Goal: Book appointment/travel/reservation

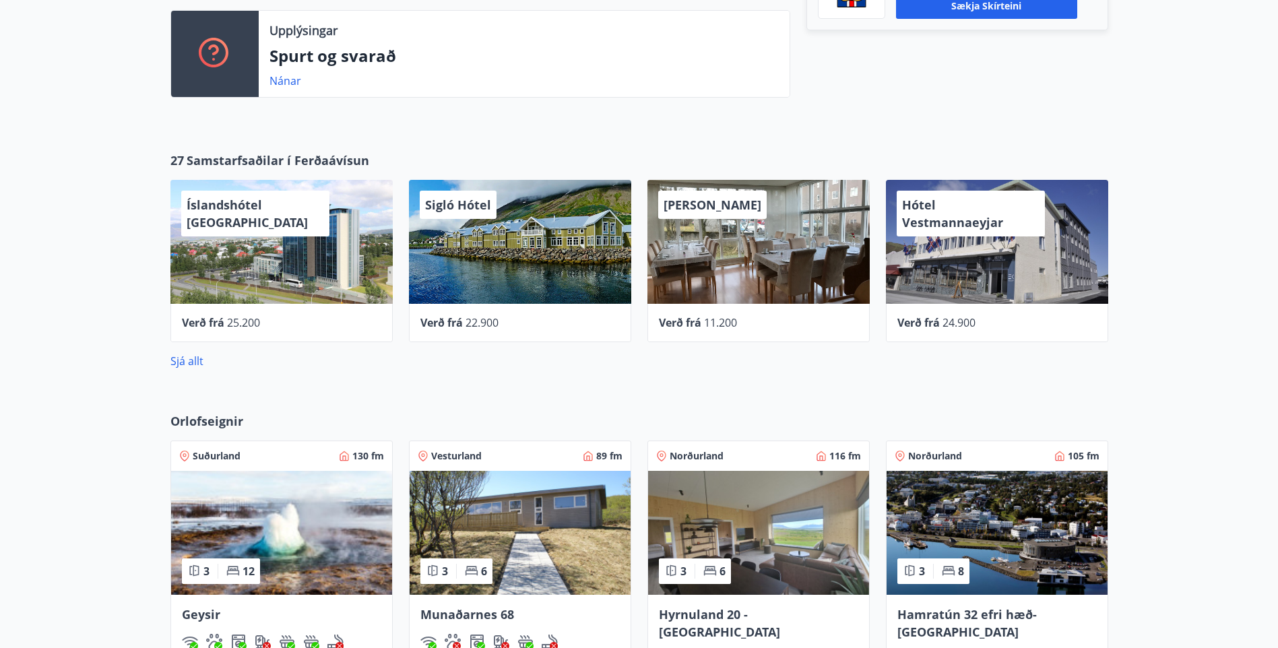
scroll to position [741, 0]
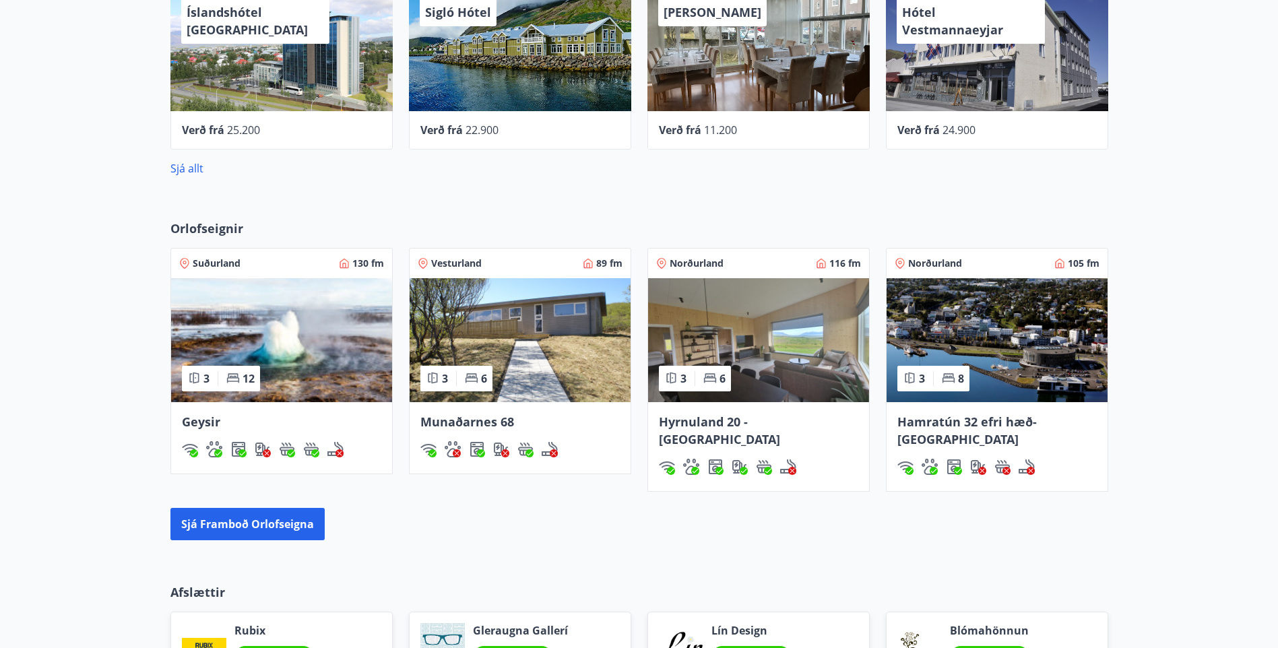
click at [737, 321] on img at bounding box center [758, 340] width 221 height 124
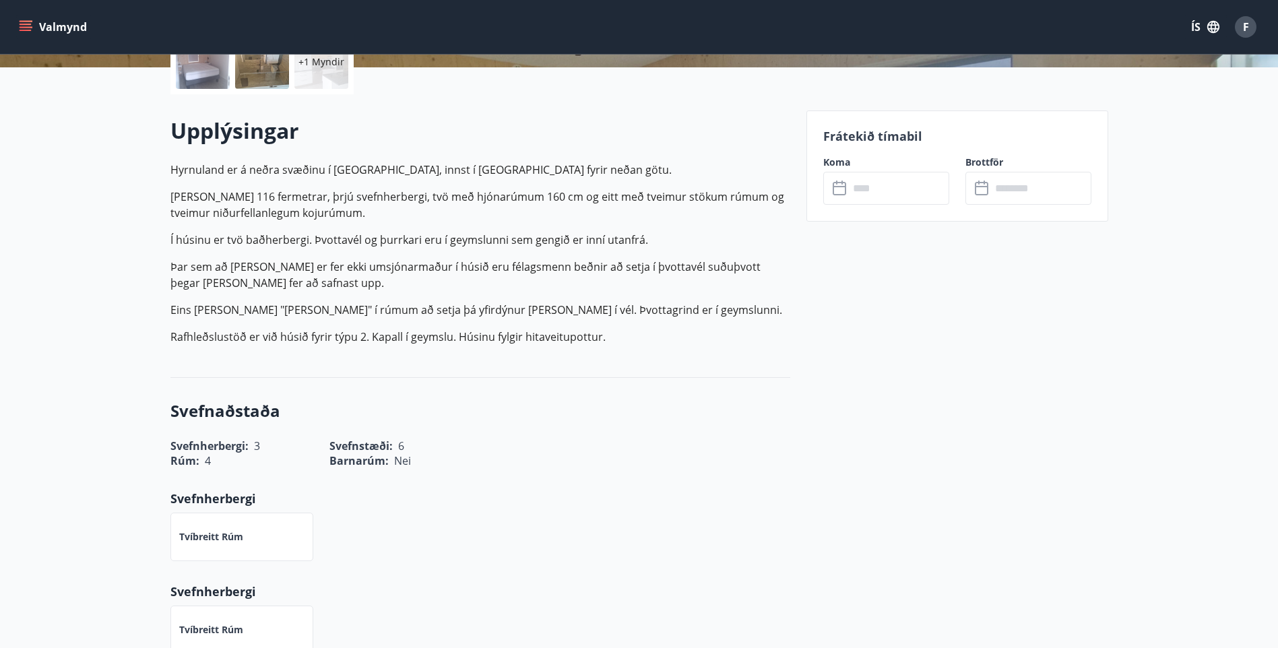
scroll to position [404, 0]
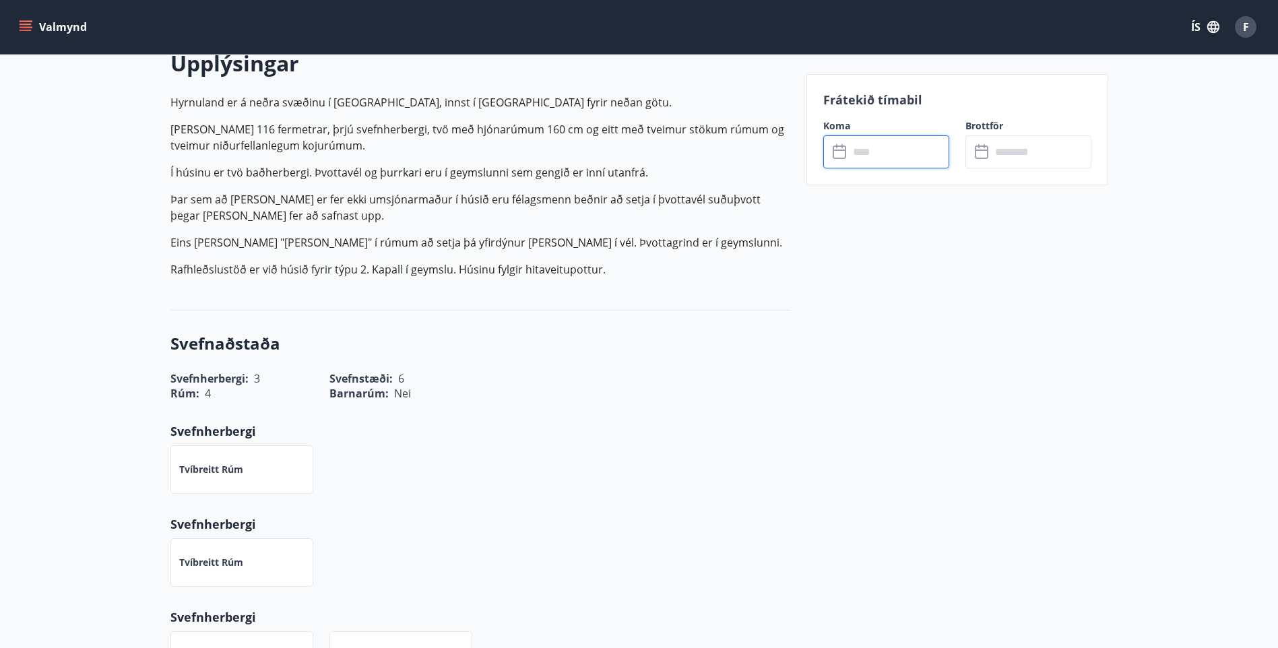
click at [855, 151] on input "text" at bounding box center [899, 151] width 100 height 33
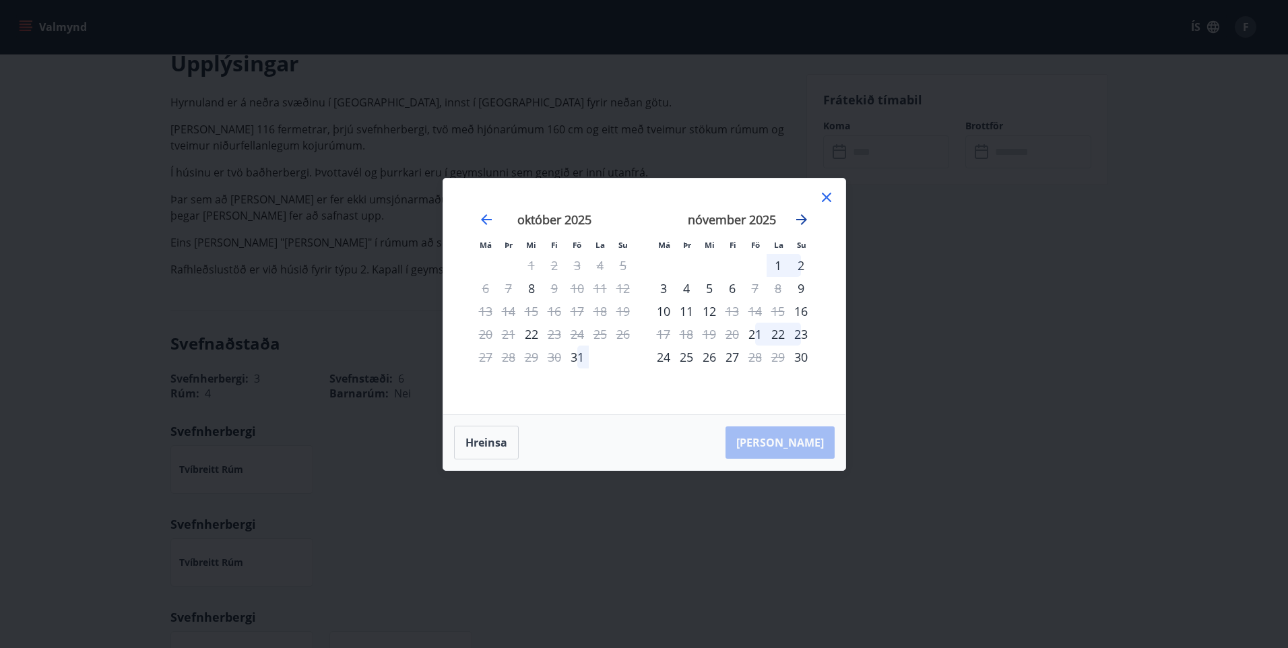
click at [800, 219] on icon "Move forward to switch to the next month." at bounding box center [801, 219] width 11 height 11
click at [482, 215] on icon "Move backward to switch to the previous month." at bounding box center [486, 219] width 16 height 16
click at [575, 356] on div "31" at bounding box center [577, 357] width 23 height 23
click at [797, 263] on div "2" at bounding box center [800, 265] width 23 height 23
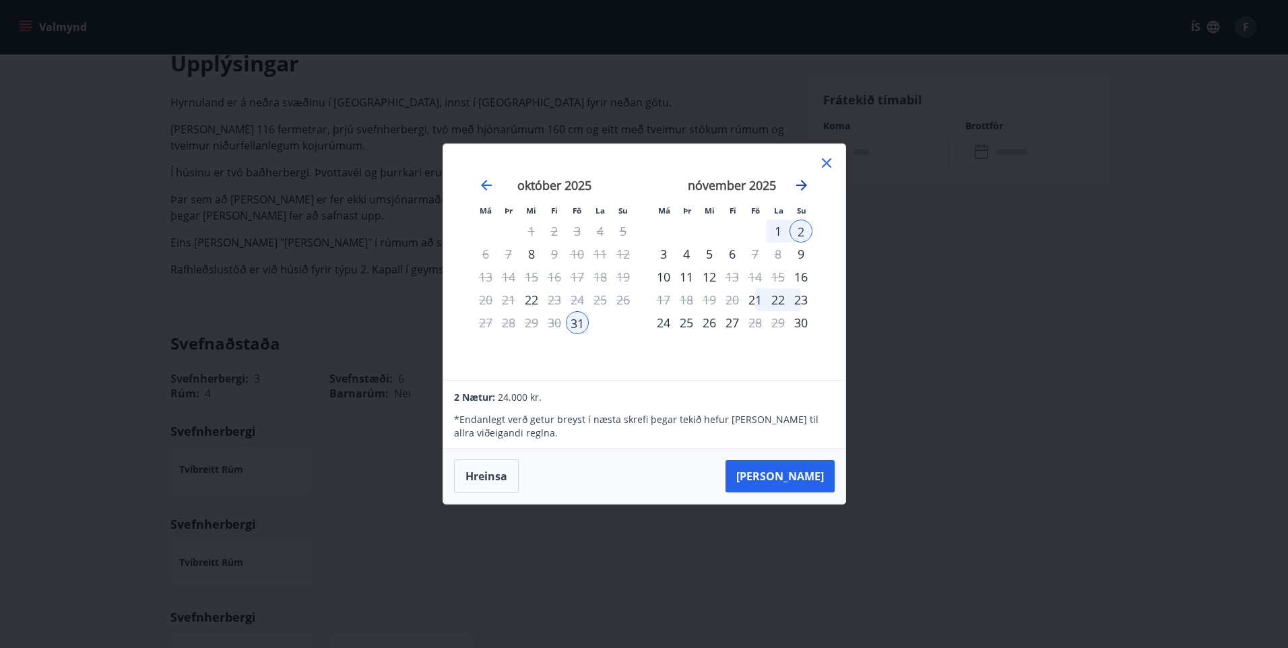
click at [803, 179] on icon "Move forward to switch to the next month." at bounding box center [801, 185] width 16 height 16
click at [803, 181] on icon "Move forward to switch to the next month." at bounding box center [801, 185] width 16 height 16
click at [825, 163] on icon at bounding box center [826, 163] width 16 height 16
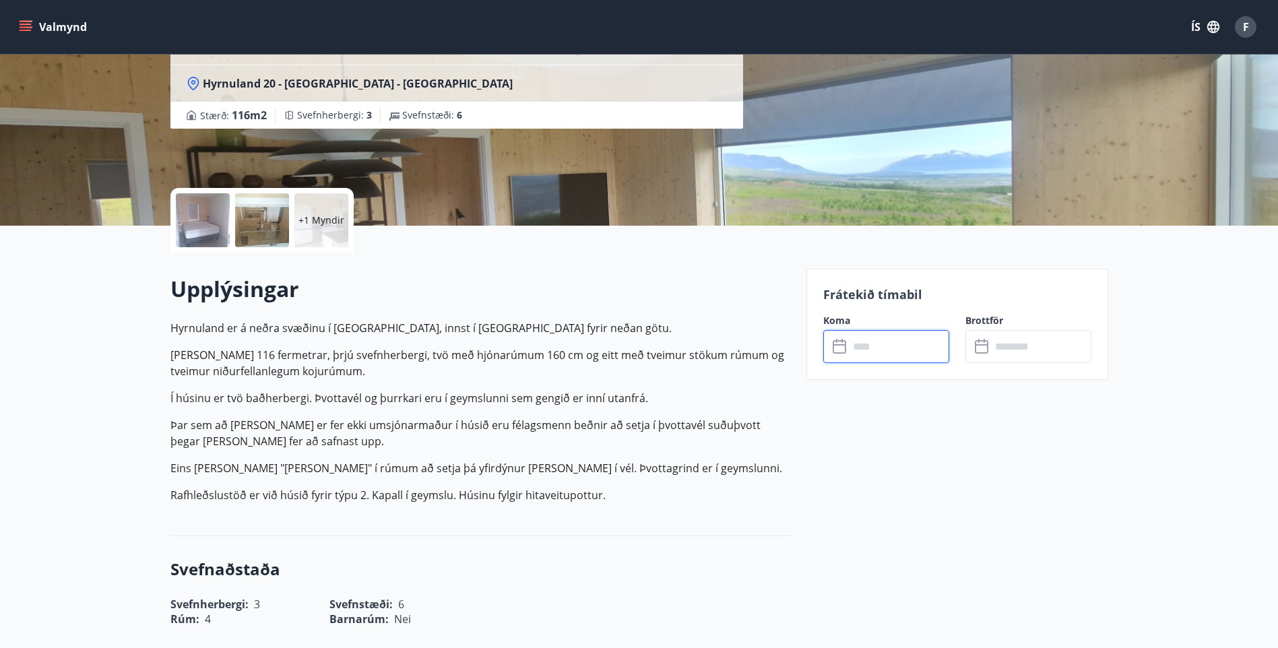
scroll to position [269, 0]
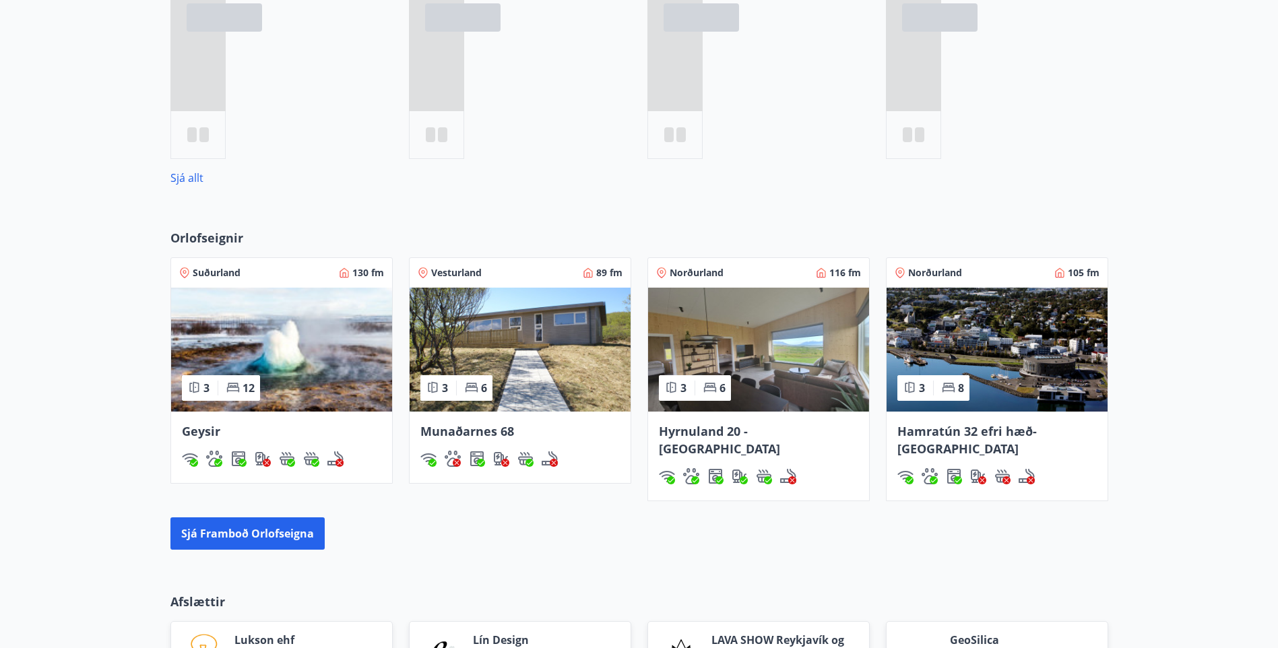
scroll to position [832, 0]
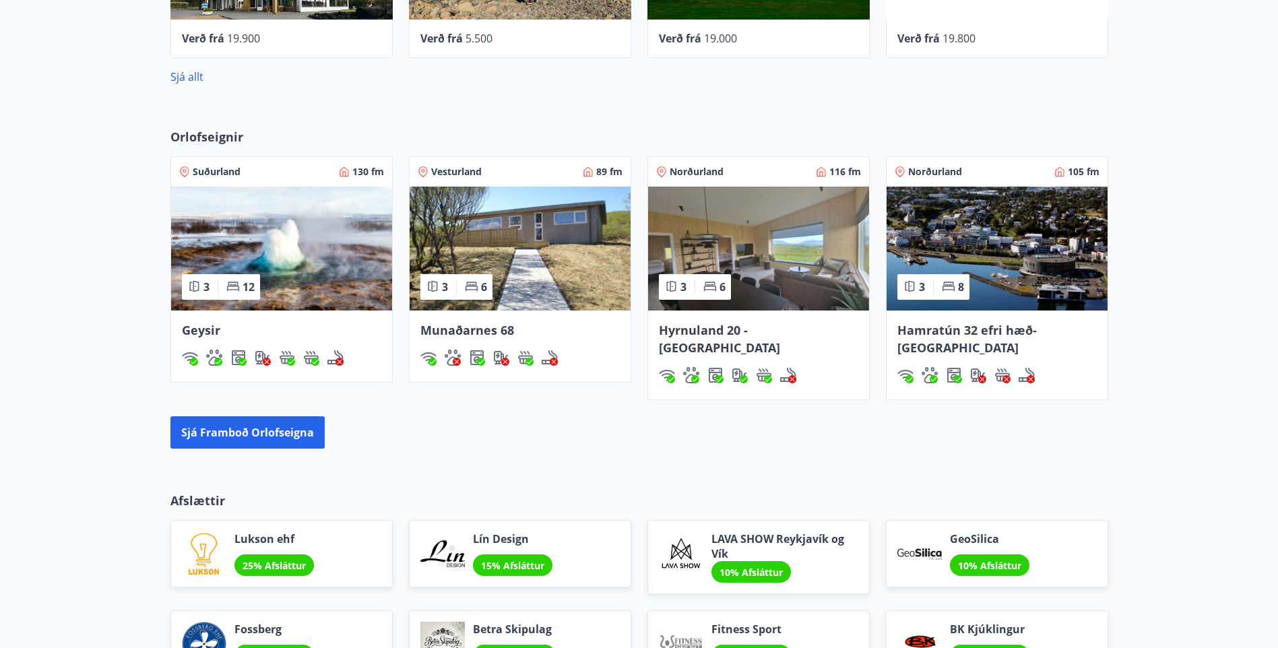
click at [1037, 331] on span "Hamratún 32 efri hæð- [GEOGRAPHIC_DATA]" at bounding box center [966, 339] width 139 height 34
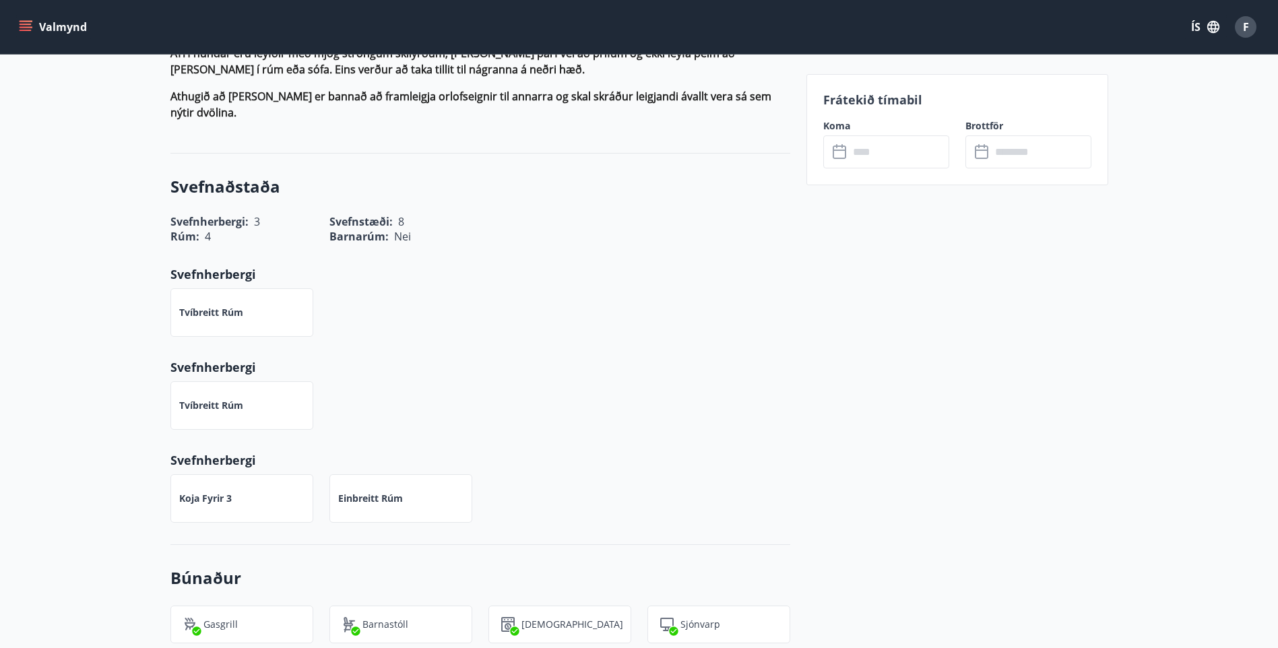
scroll to position [606, 0]
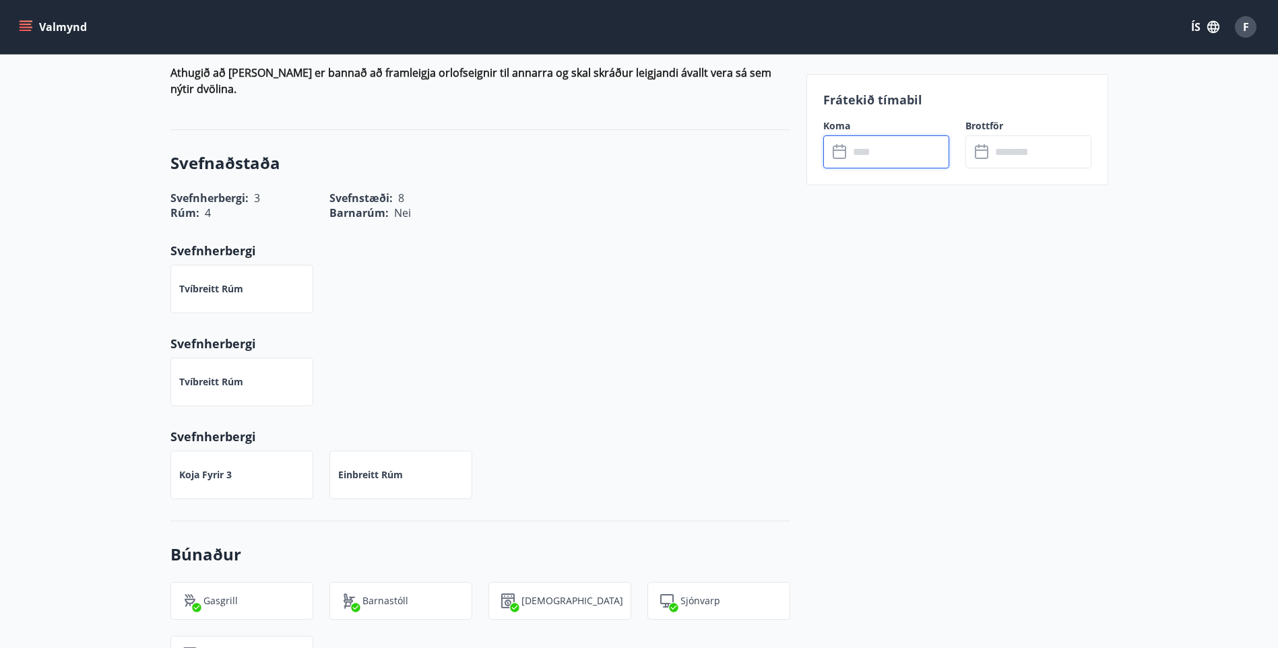
click at [890, 156] on input "text" at bounding box center [899, 151] width 100 height 33
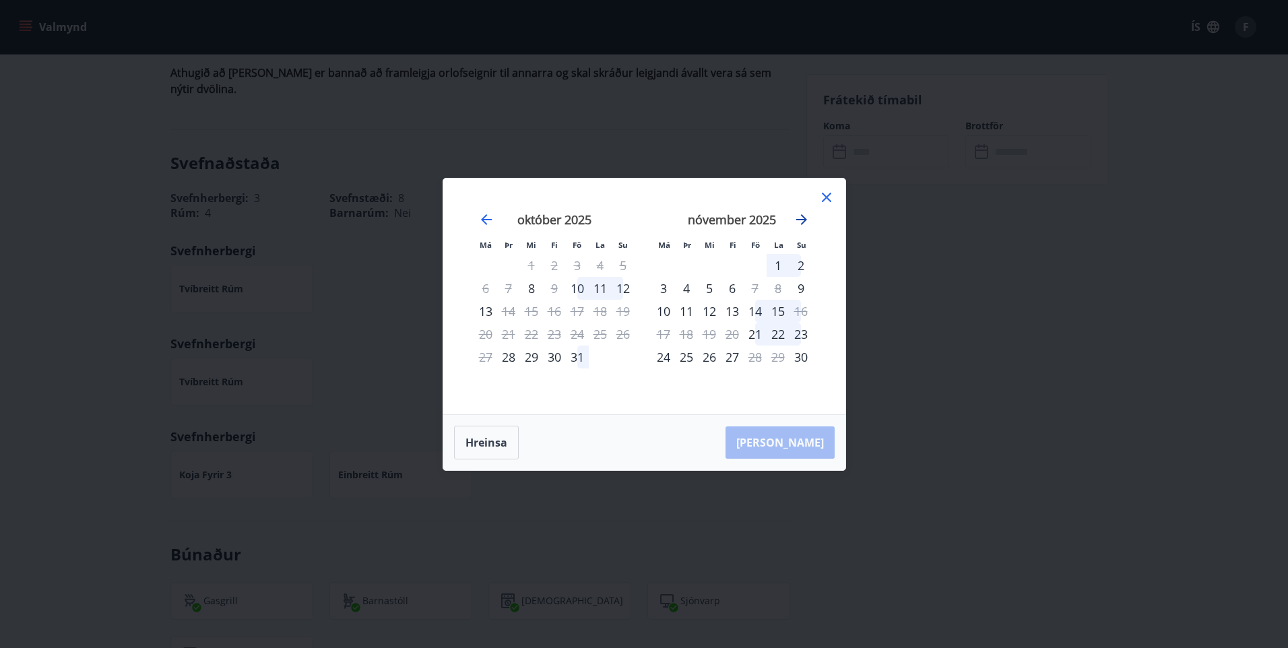
click at [802, 222] on icon "Move forward to switch to the next month." at bounding box center [801, 219] width 16 height 16
click at [806, 218] on icon "Move forward to switch to the next month." at bounding box center [801, 219] width 11 height 11
click at [822, 195] on icon at bounding box center [826, 197] width 16 height 16
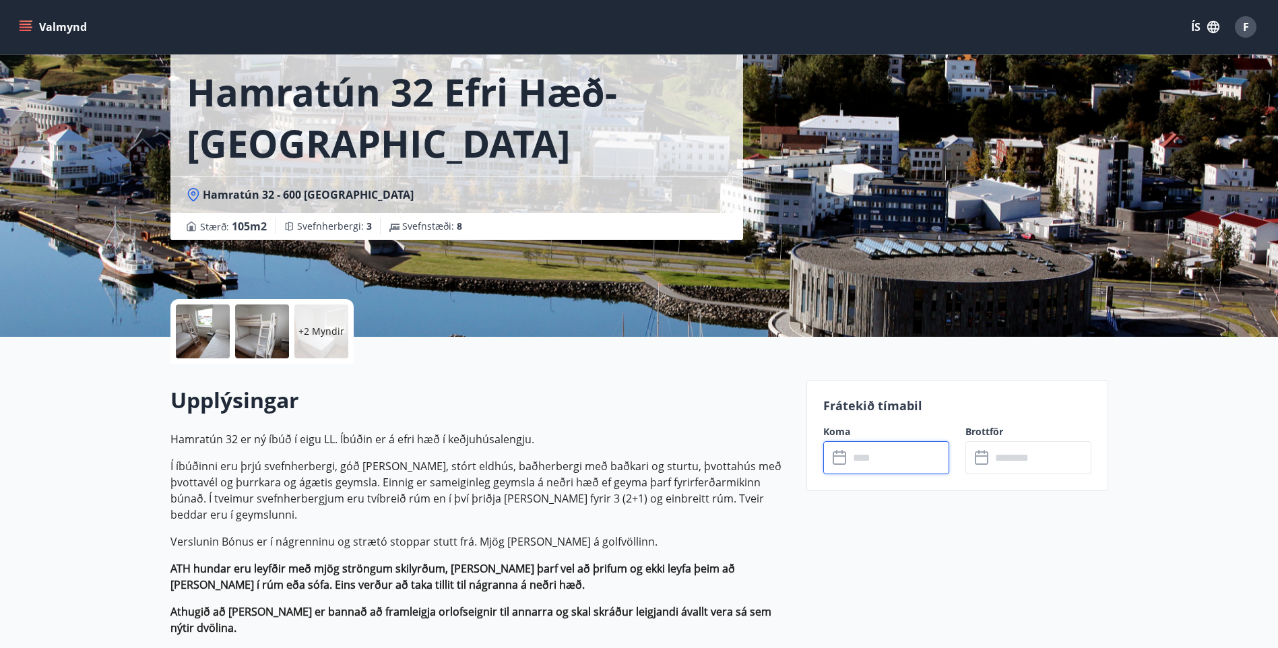
scroll to position [0, 0]
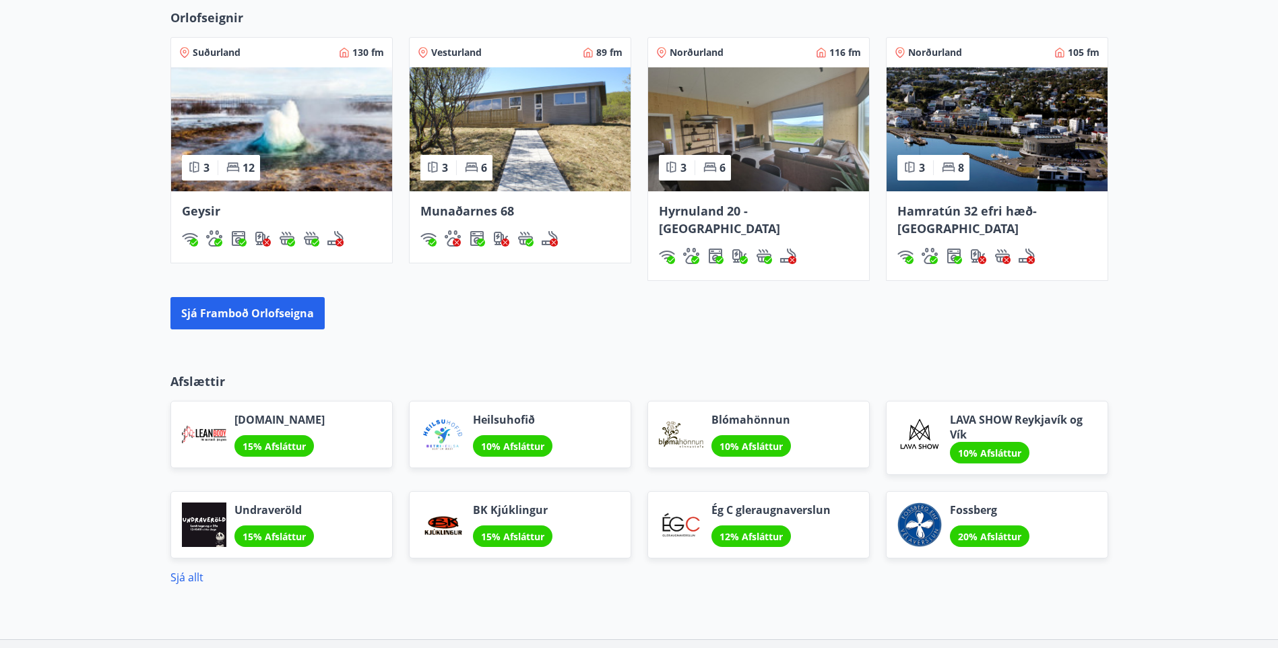
scroll to position [997, 0]
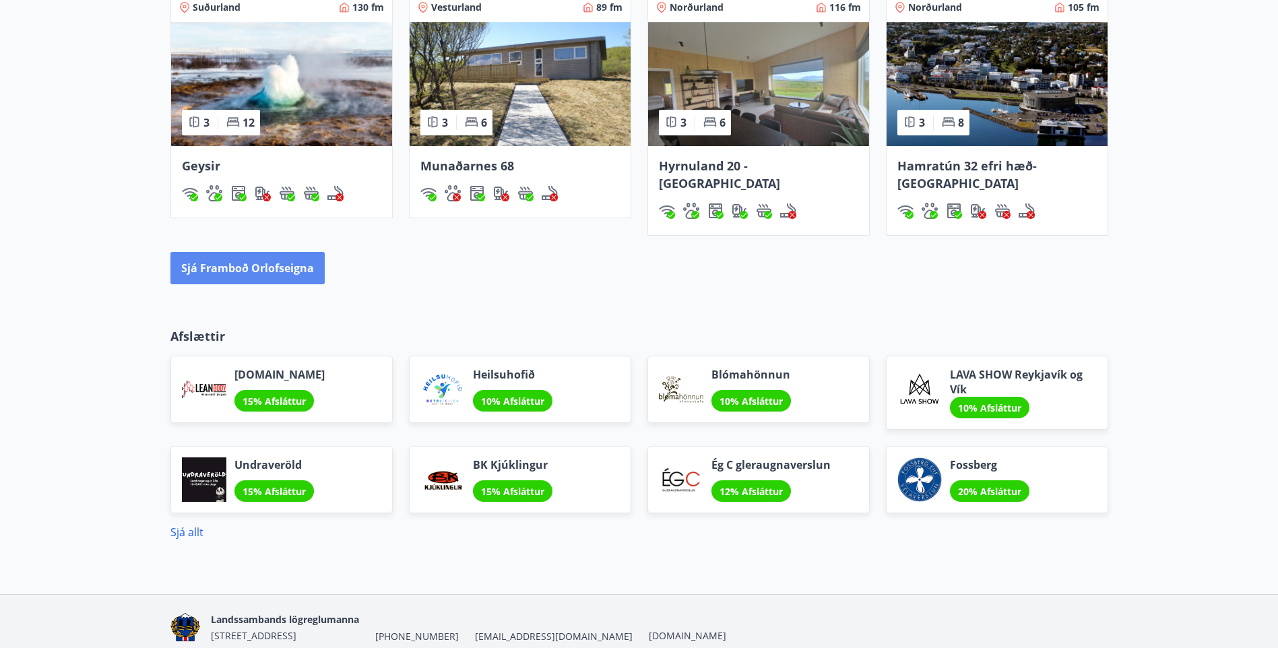
click at [228, 252] on button "Sjá framboð orlofseigna" at bounding box center [247, 268] width 154 height 32
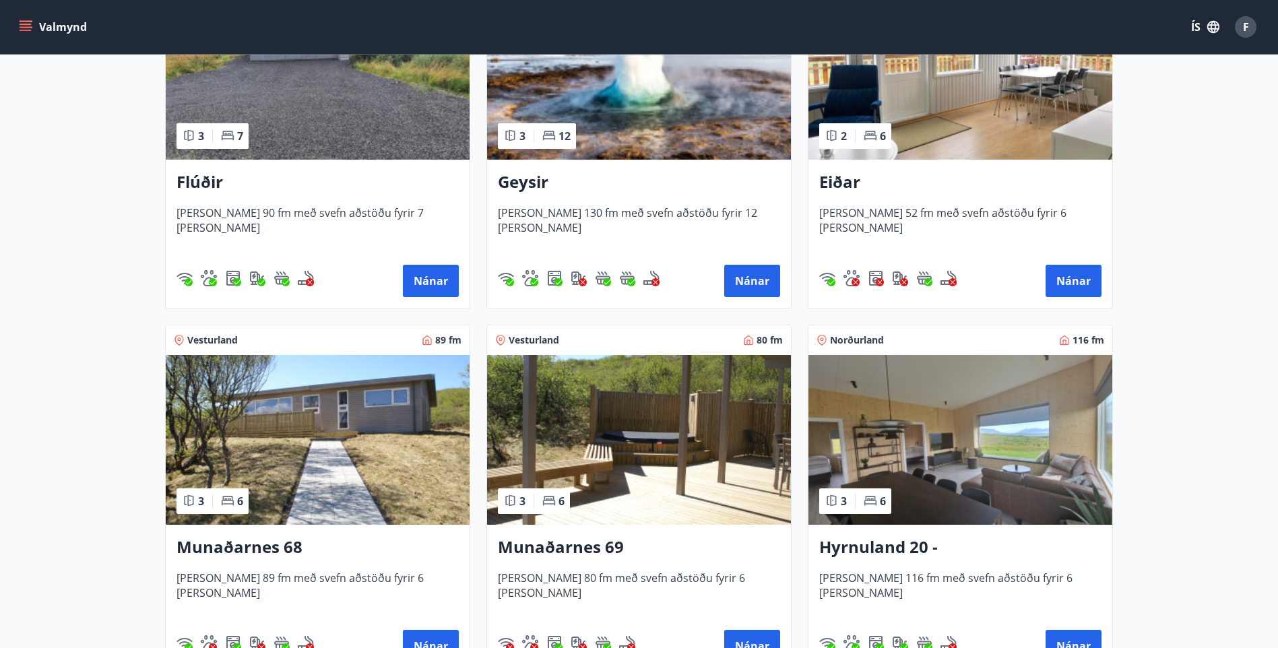
scroll to position [379, 0]
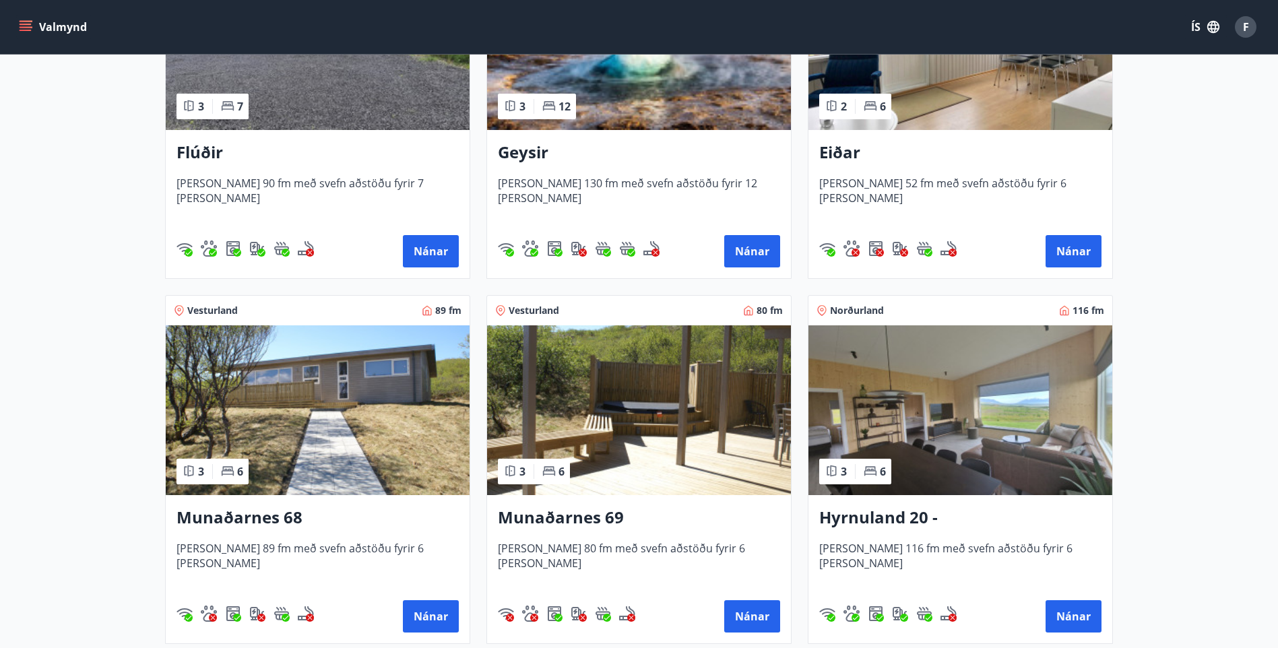
click at [849, 156] on h3 "Eiðar" at bounding box center [960, 153] width 282 height 24
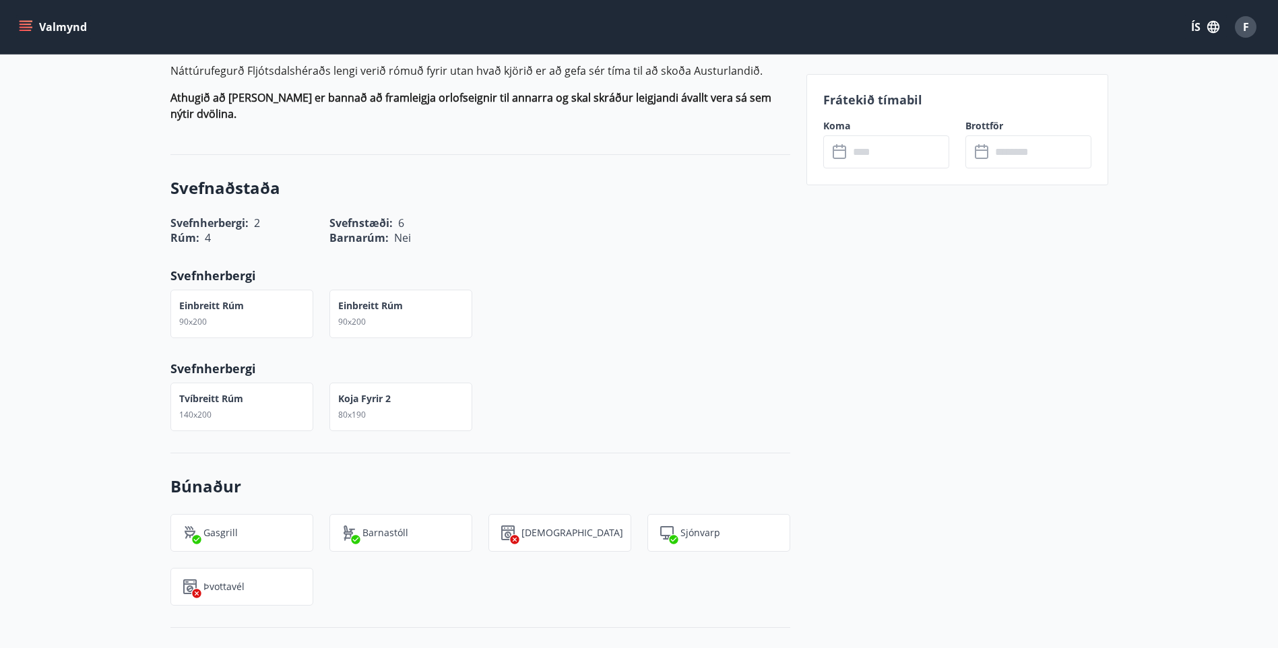
scroll to position [471, 0]
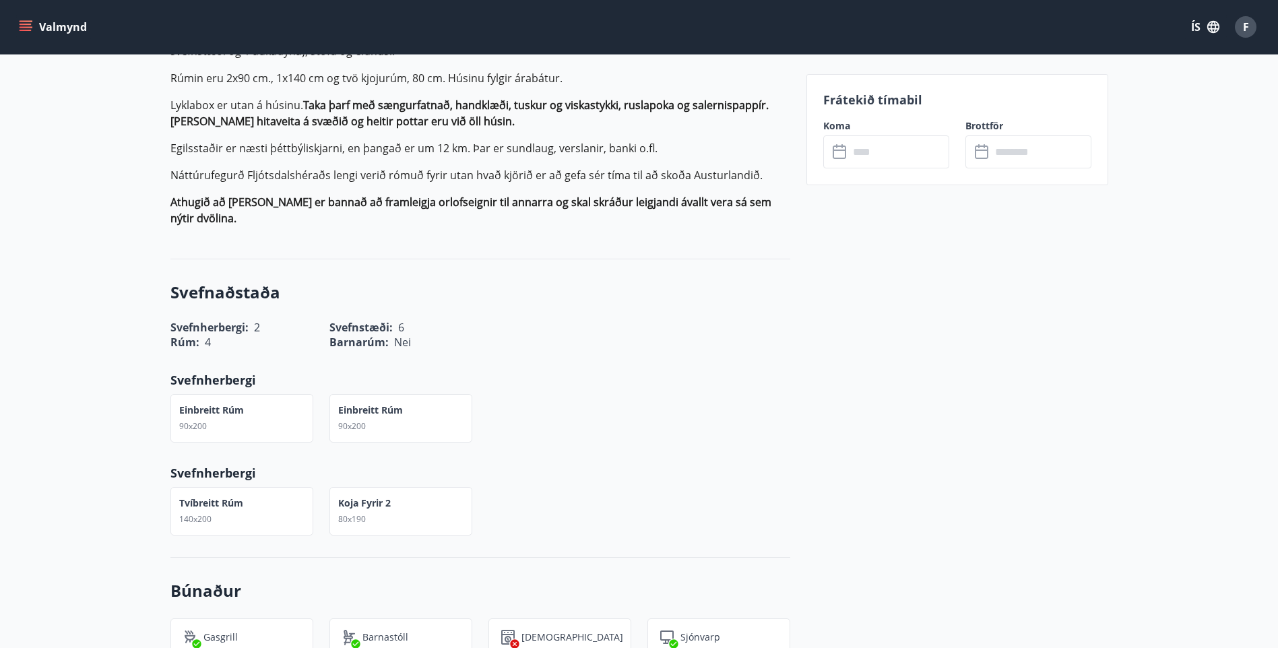
click at [842, 139] on div "​ ​" at bounding box center [886, 151] width 126 height 33
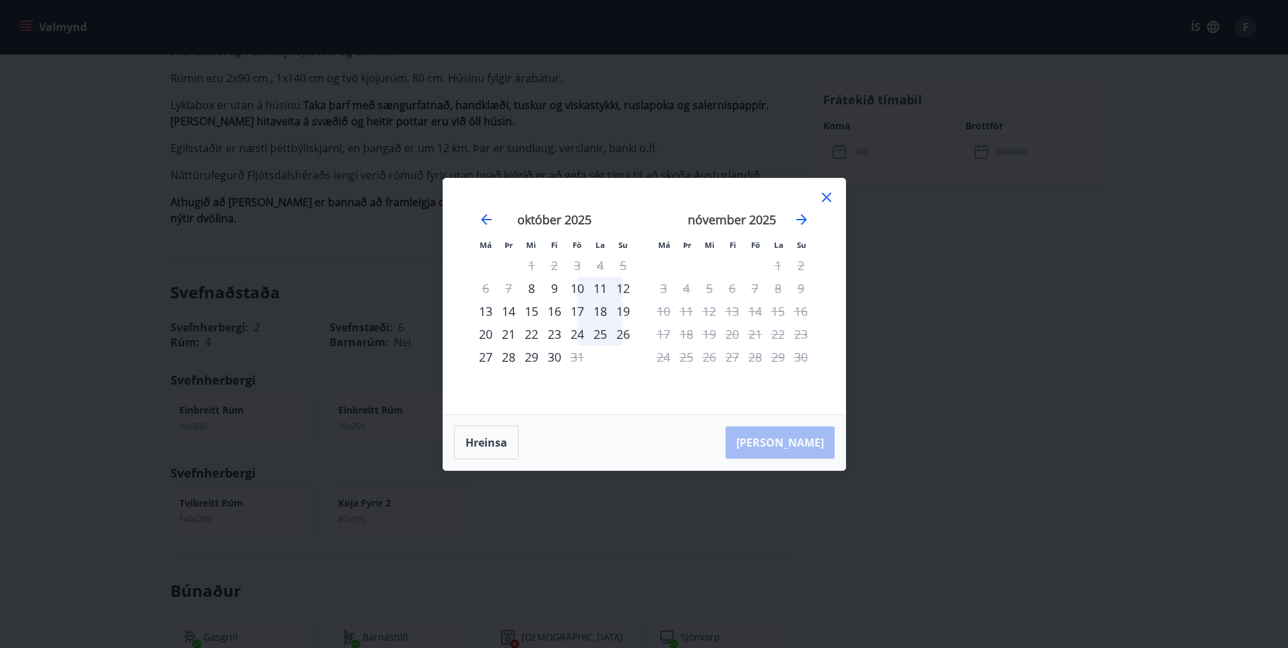
click at [827, 195] on icon at bounding box center [826, 197] width 9 height 9
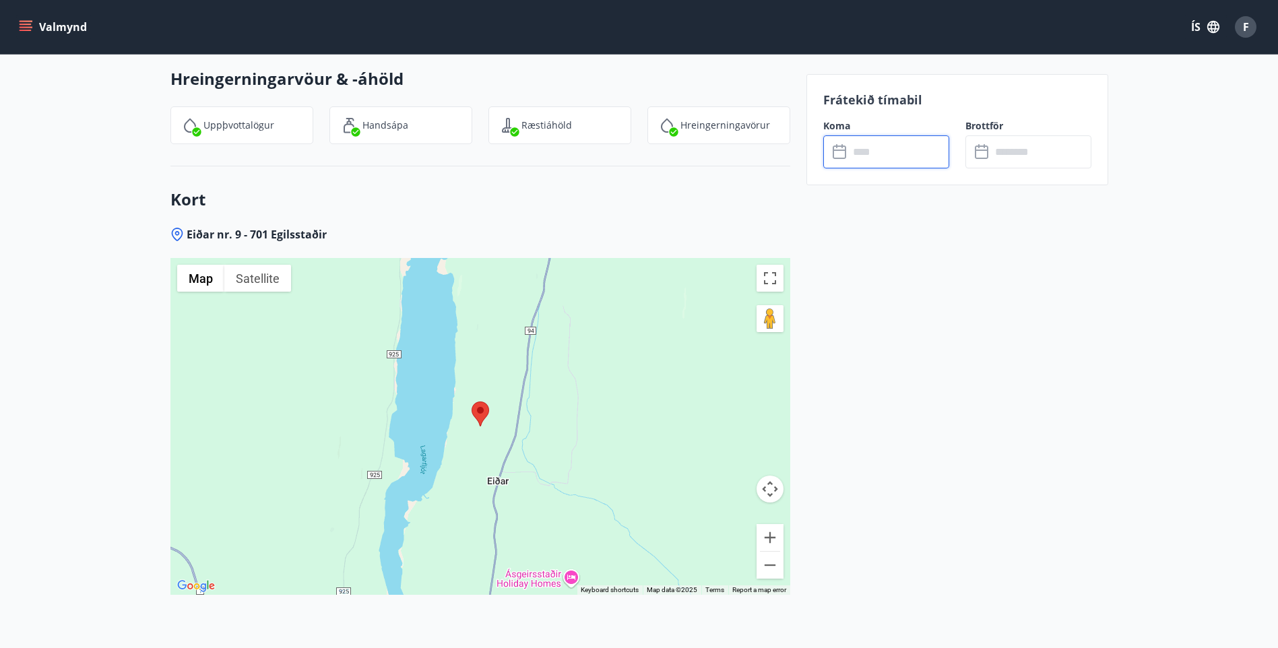
scroll to position [1616, 0]
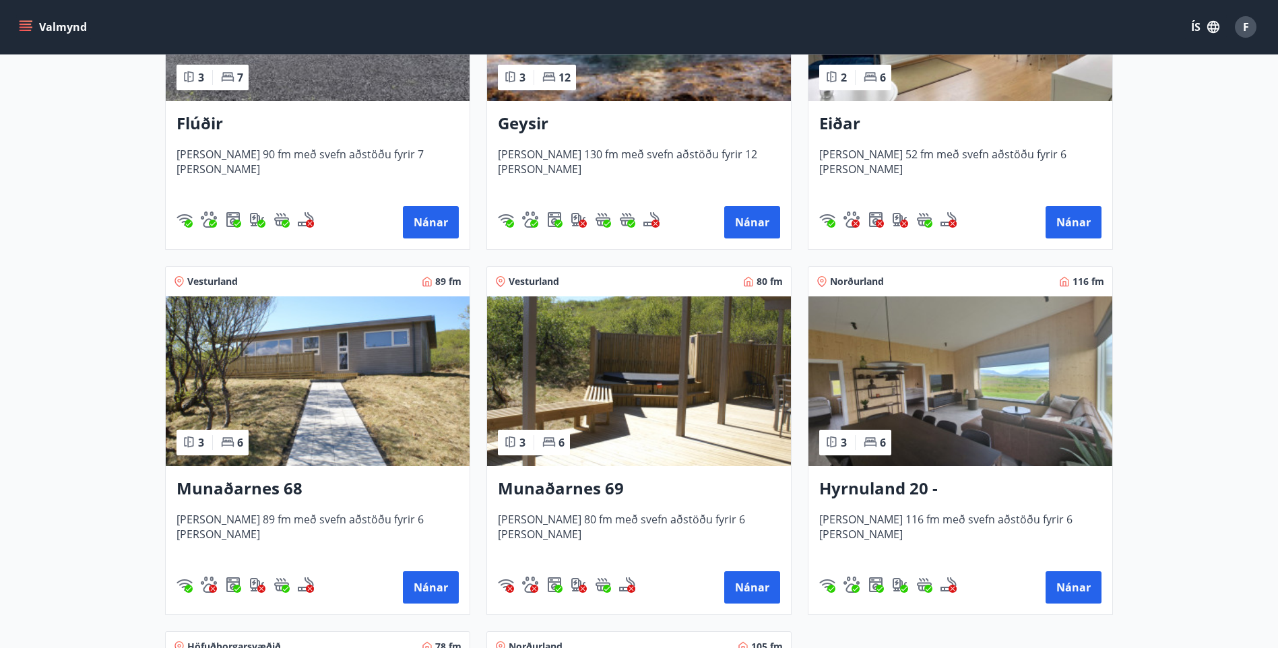
scroll to position [473, 0]
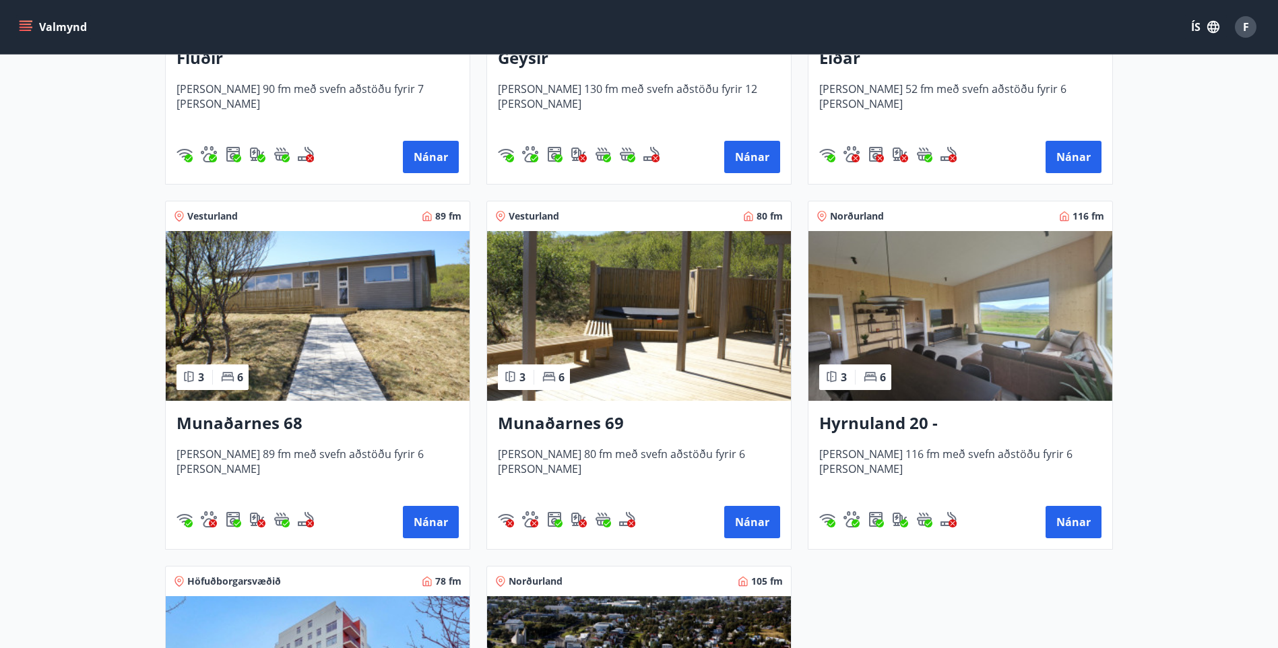
click at [284, 428] on h3 "Munaðarnes 68" at bounding box center [317, 424] width 282 height 24
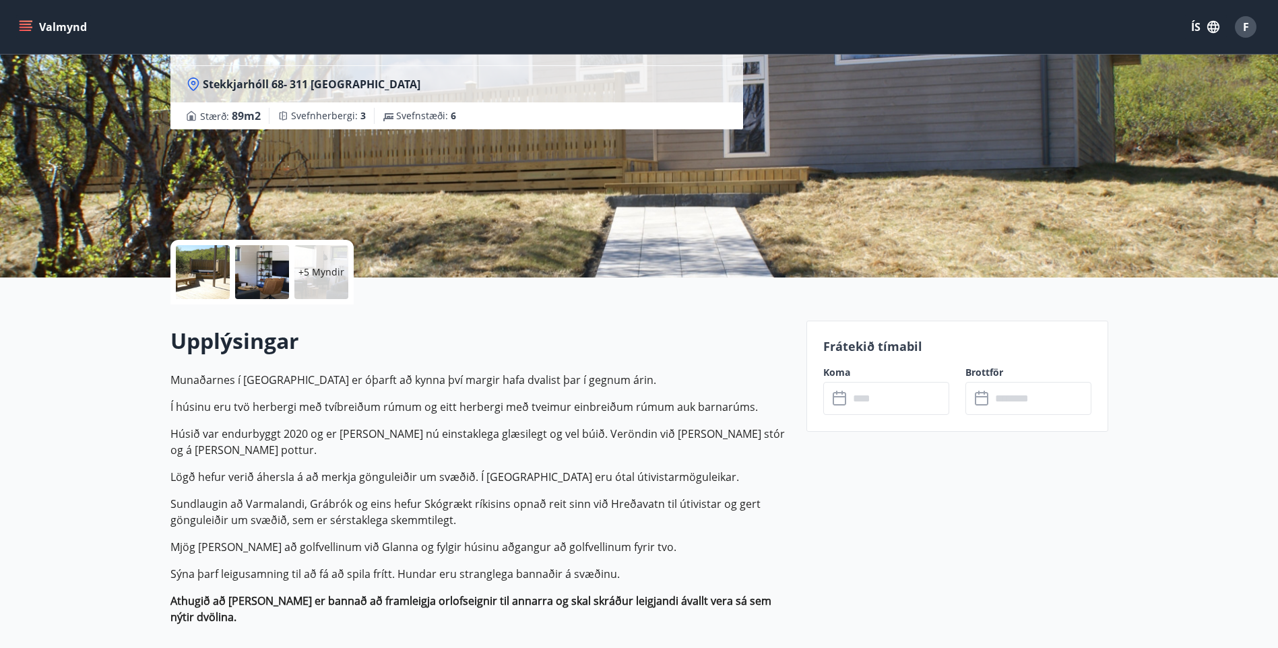
scroll to position [67, 0]
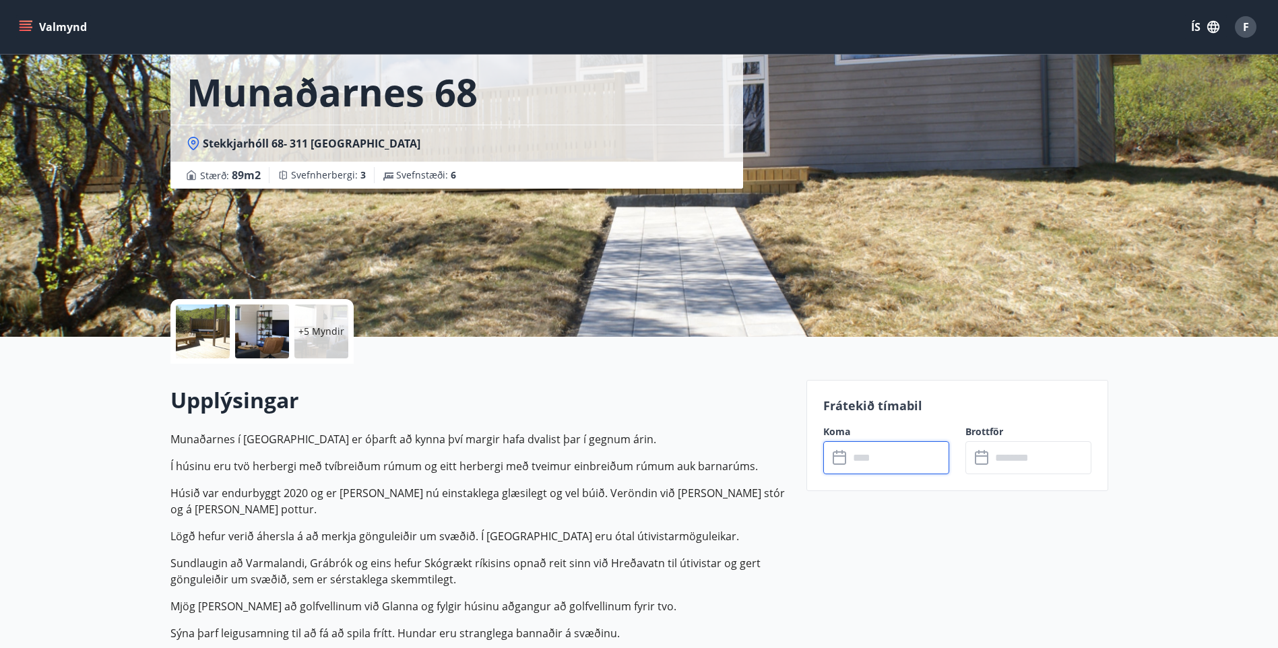
click at [878, 468] on input "text" at bounding box center [899, 457] width 100 height 33
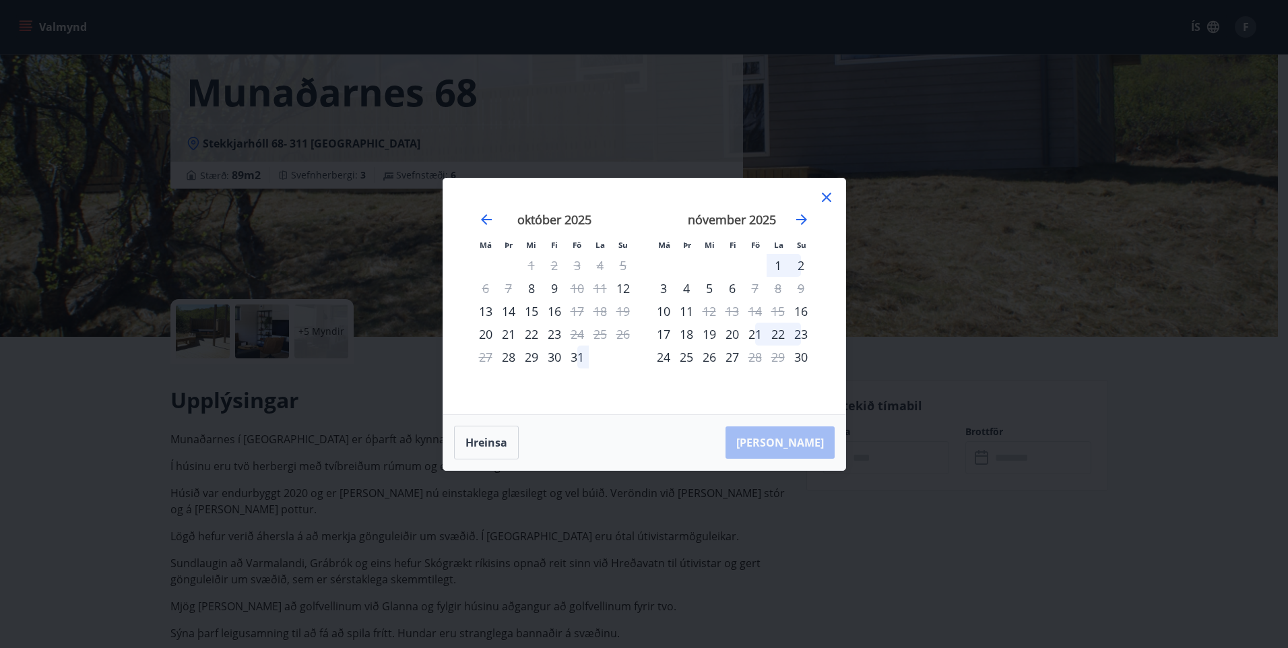
click at [830, 193] on icon at bounding box center [826, 197] width 9 height 9
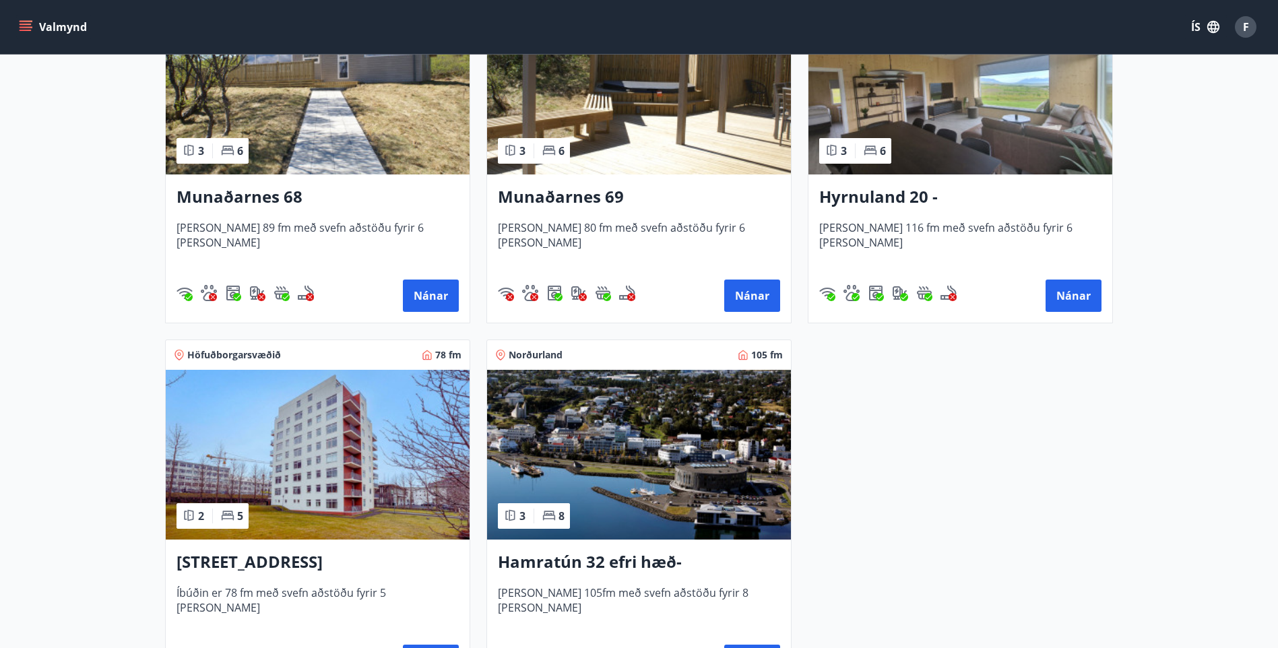
scroll to position [741, 0]
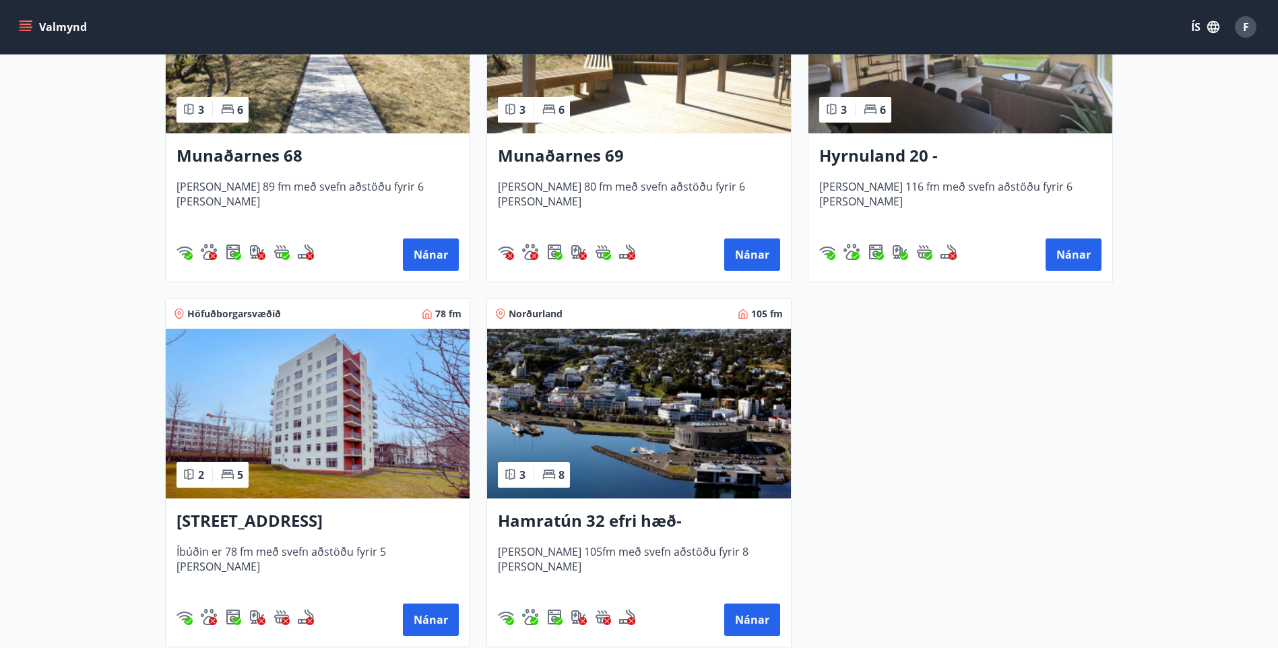
click at [648, 158] on h3 "Munaðarnes 69" at bounding box center [639, 156] width 282 height 24
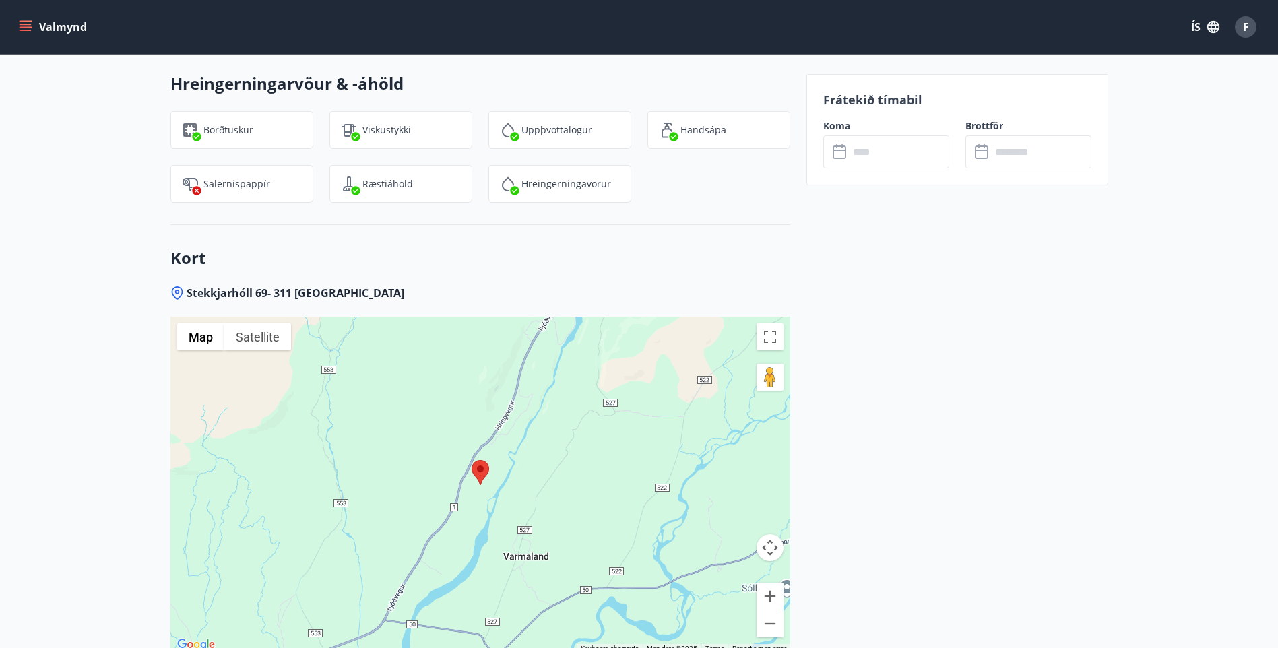
scroll to position [1839, 0]
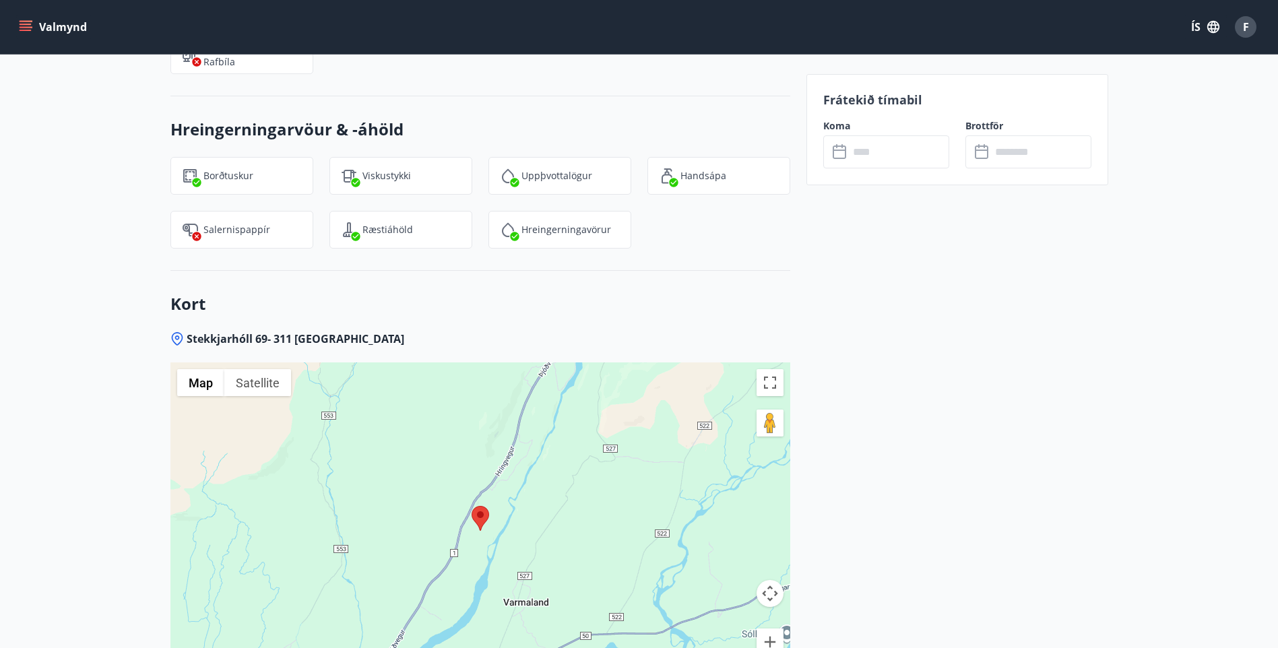
click at [878, 159] on input "text" at bounding box center [899, 151] width 100 height 33
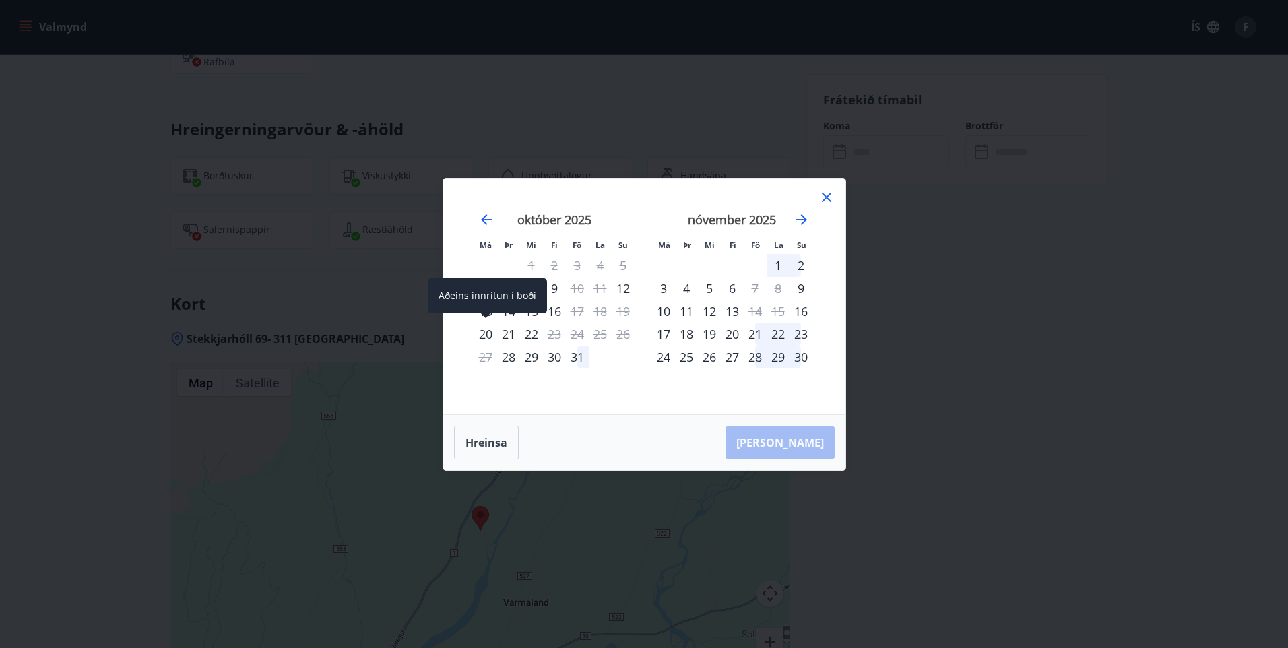
click at [490, 336] on div "20" at bounding box center [485, 334] width 23 height 23
click at [509, 333] on div "21" at bounding box center [508, 334] width 23 height 23
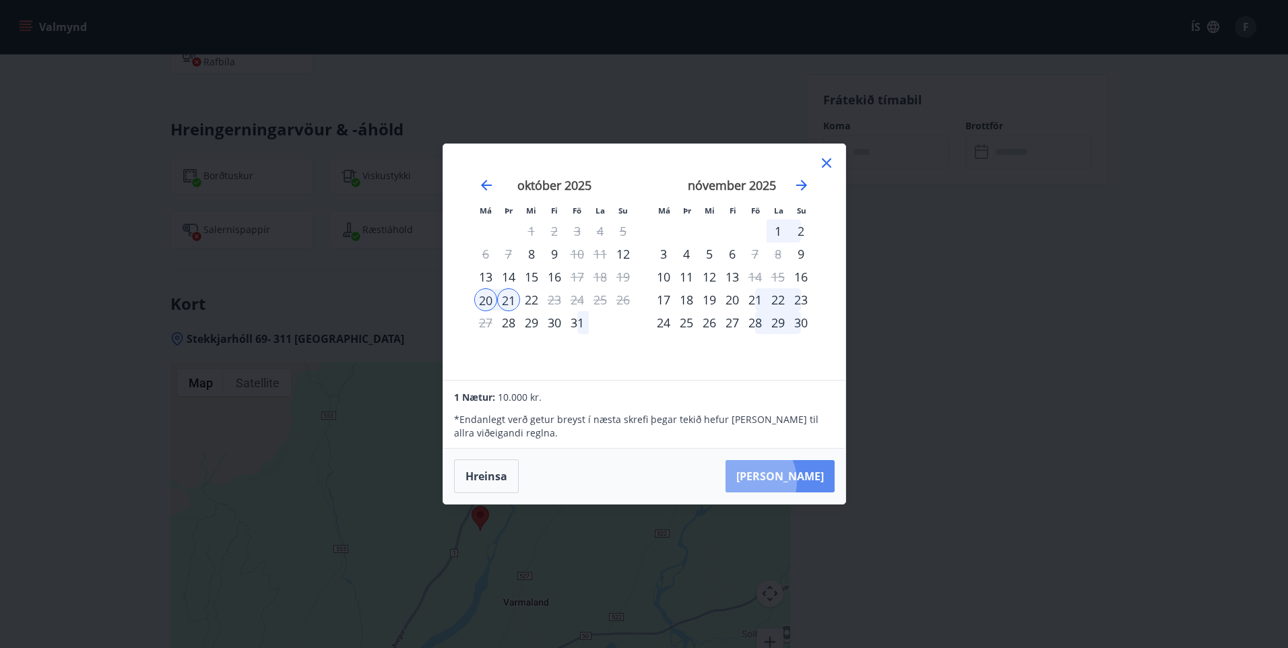
click at [788, 481] on button "[PERSON_NAME]" at bounding box center [779, 476] width 109 height 32
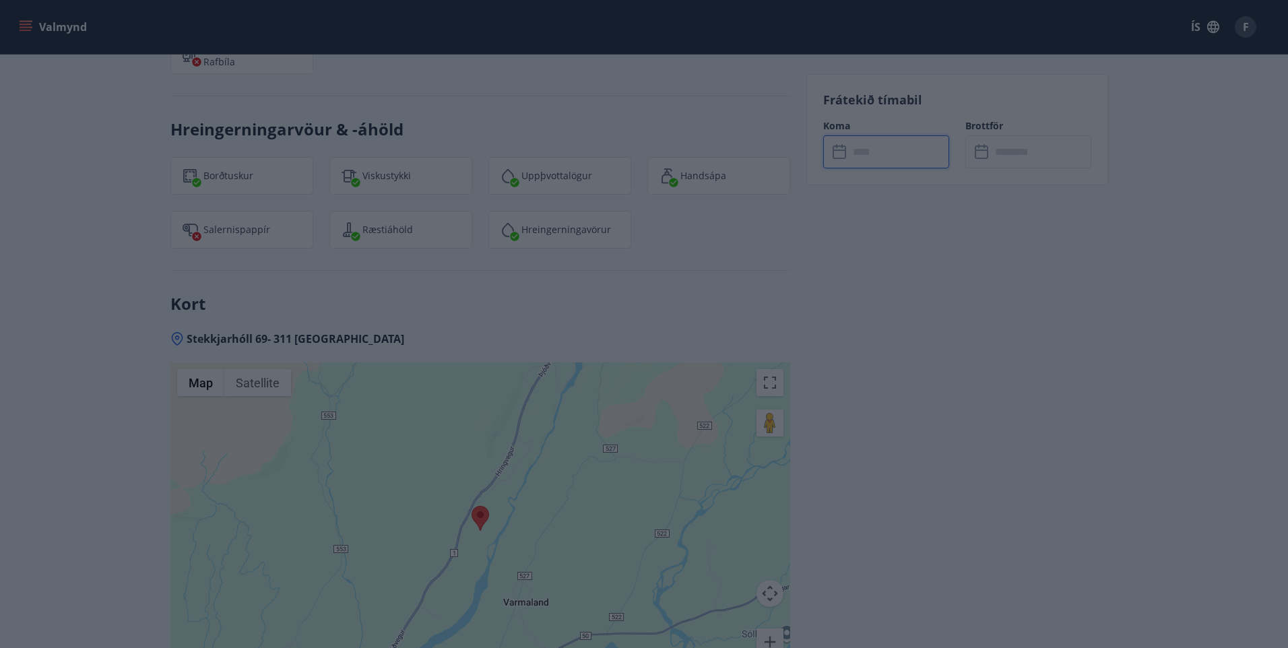
type input "******"
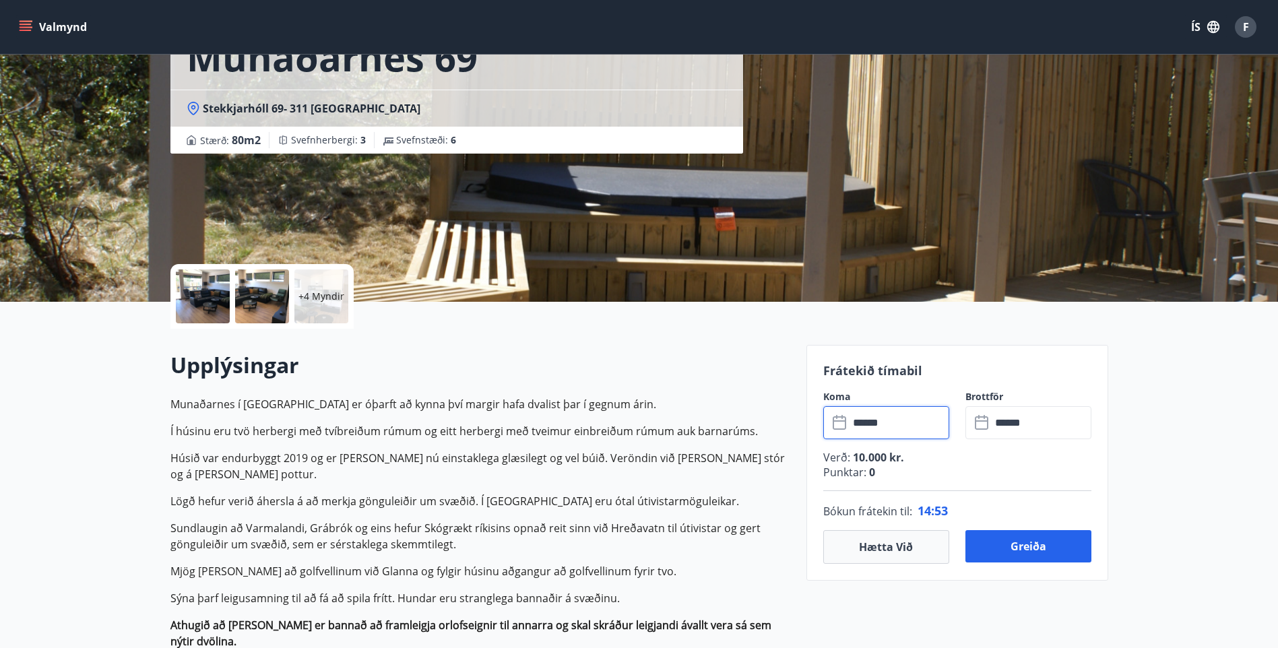
scroll to position [88, 0]
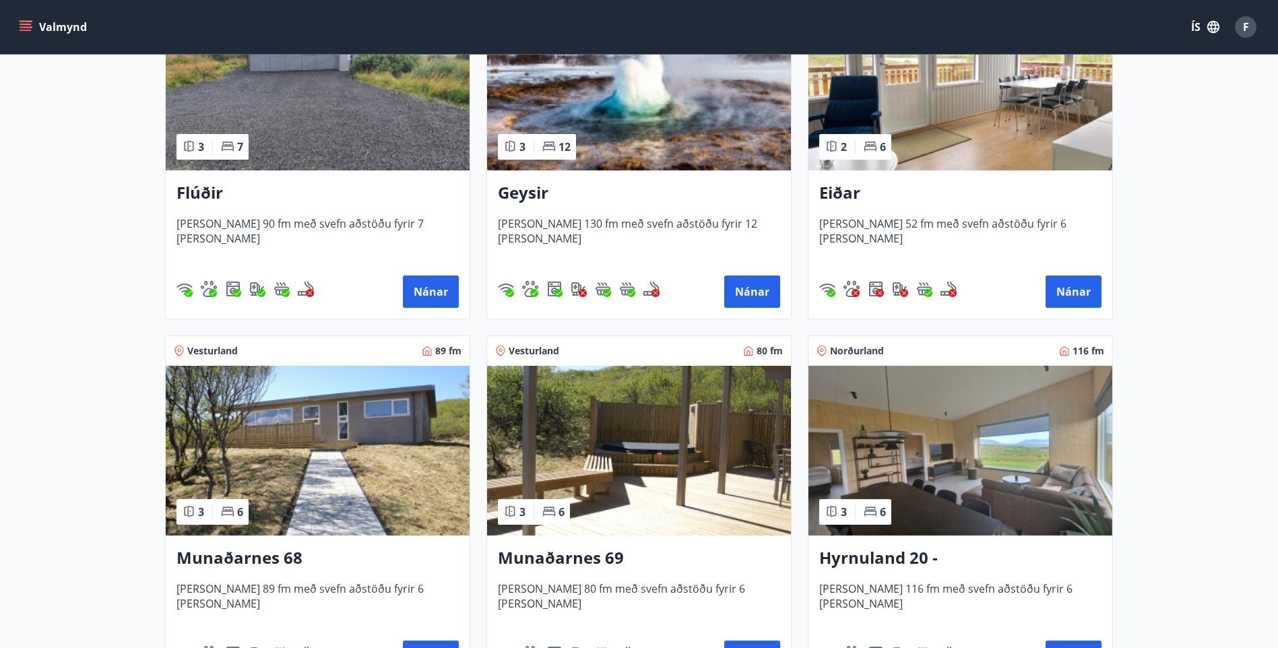
scroll to position [337, 0]
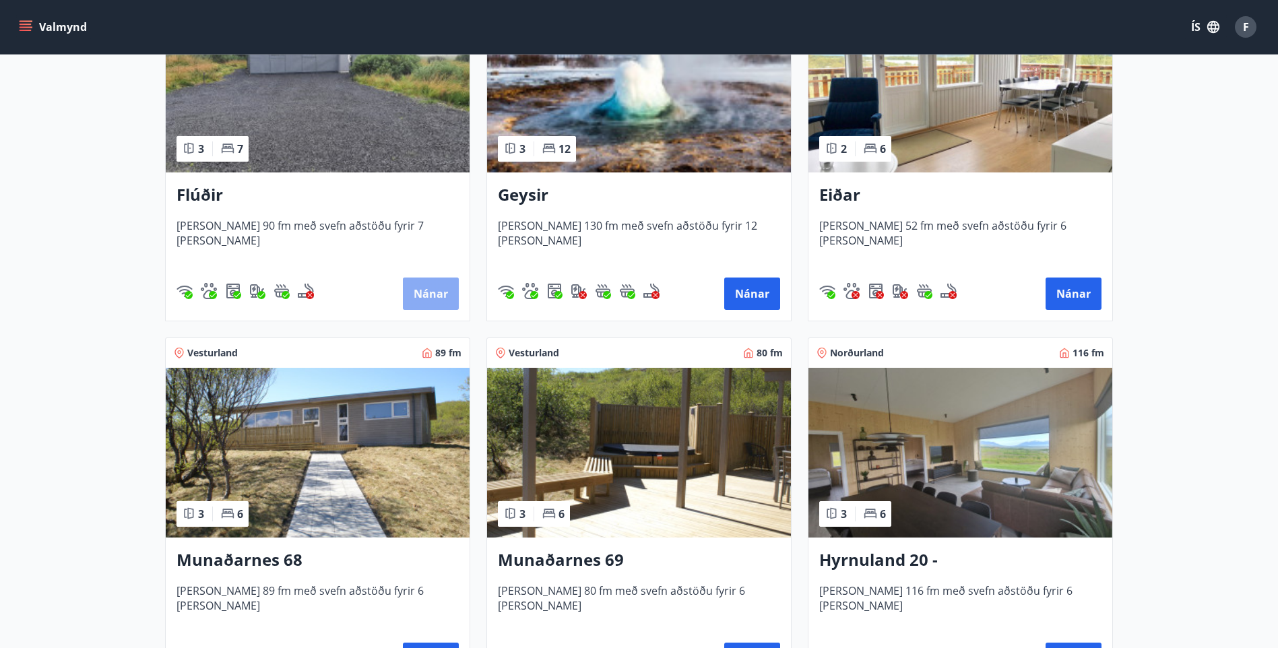
click at [417, 289] on button "Nánar" at bounding box center [431, 293] width 56 height 32
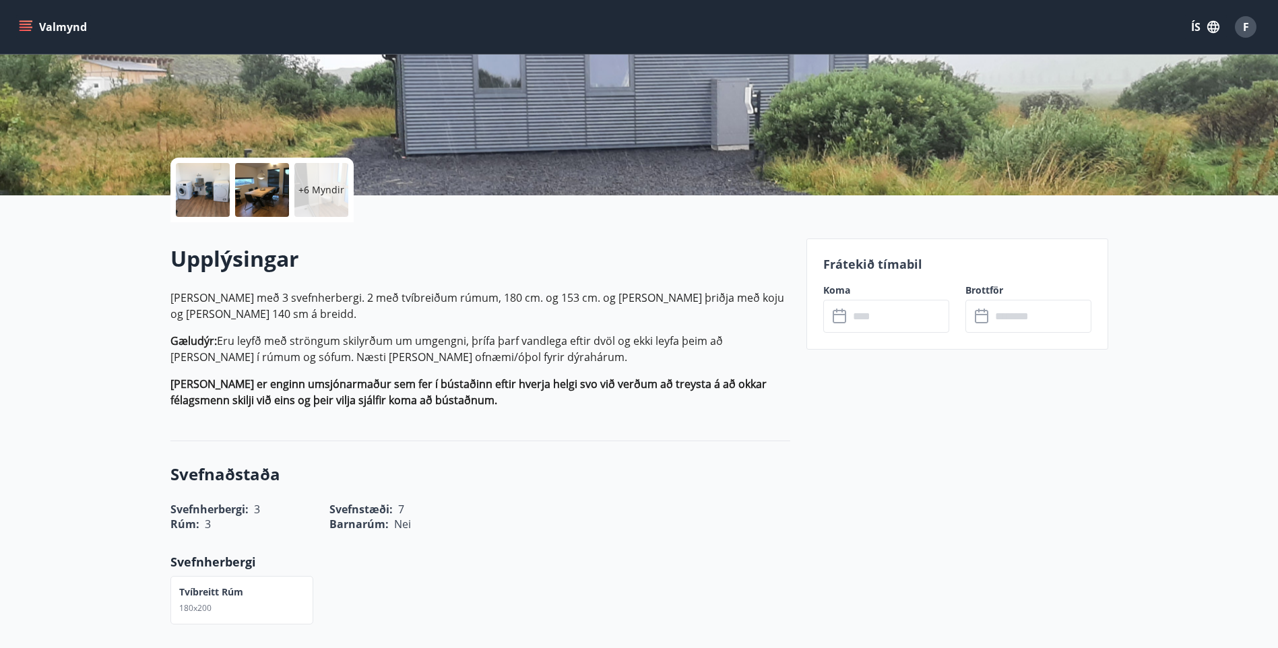
scroll to position [202, 0]
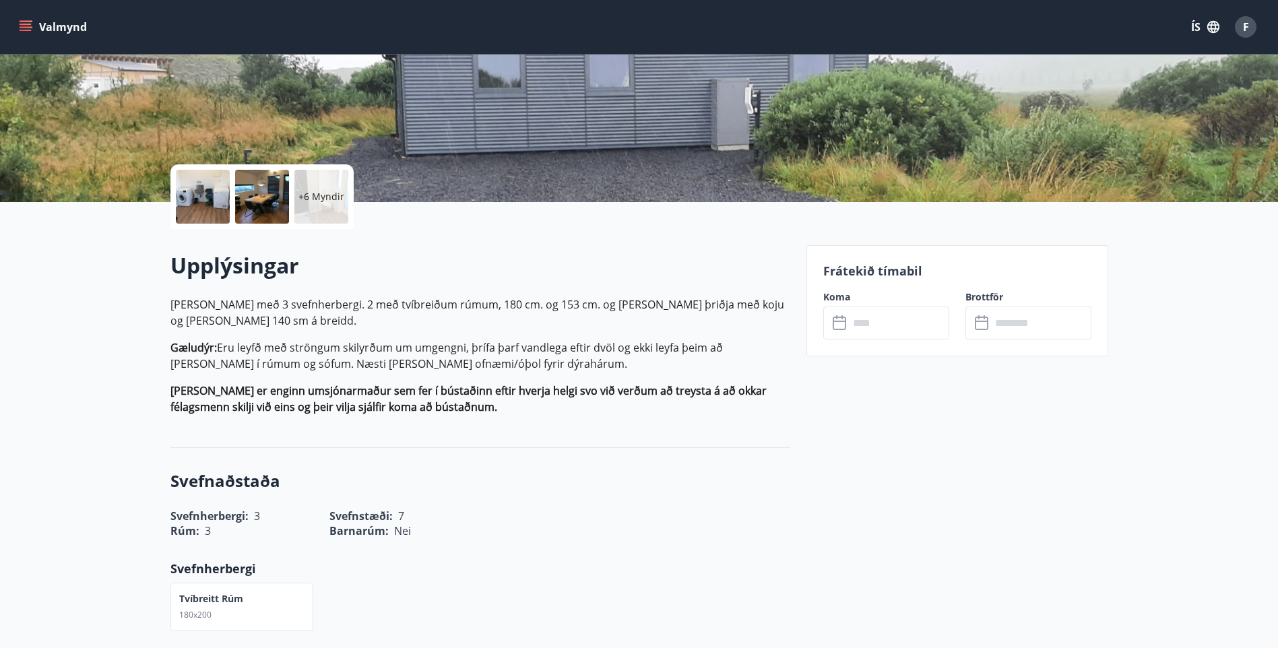
click at [914, 324] on input "text" at bounding box center [899, 322] width 100 height 33
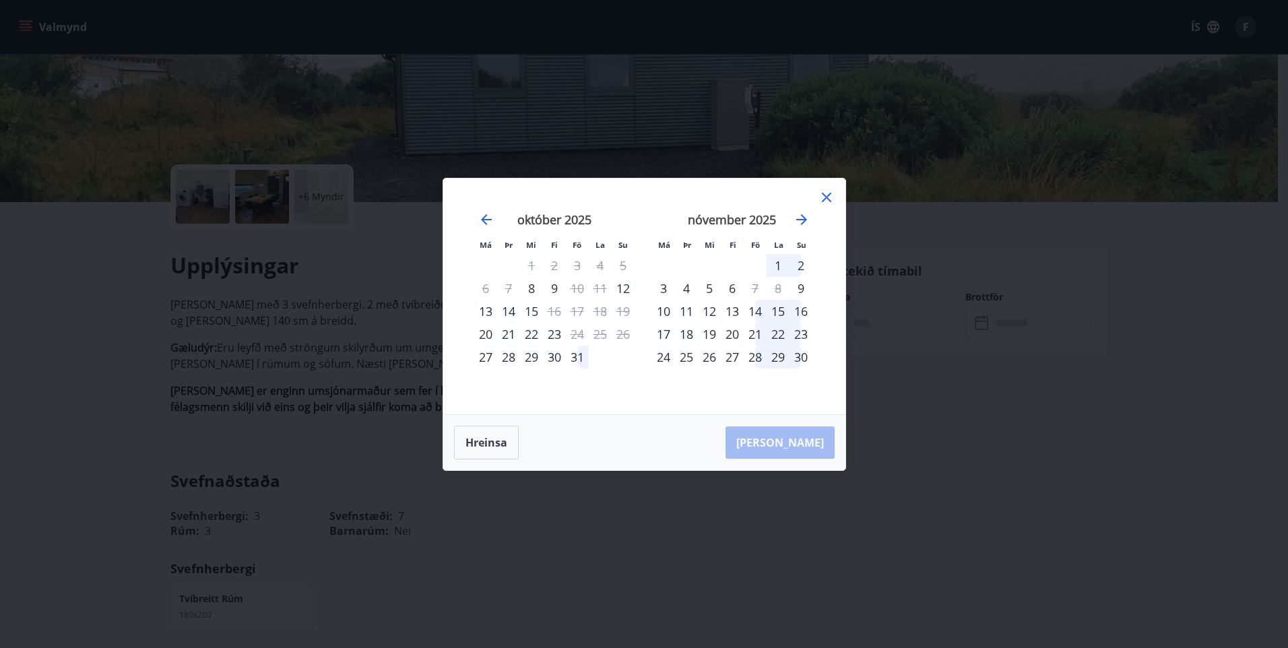
click at [625, 310] on div "19" at bounding box center [623, 311] width 23 height 23
click at [480, 331] on div "20" at bounding box center [485, 334] width 23 height 23
click at [509, 331] on div "21" at bounding box center [508, 334] width 23 height 23
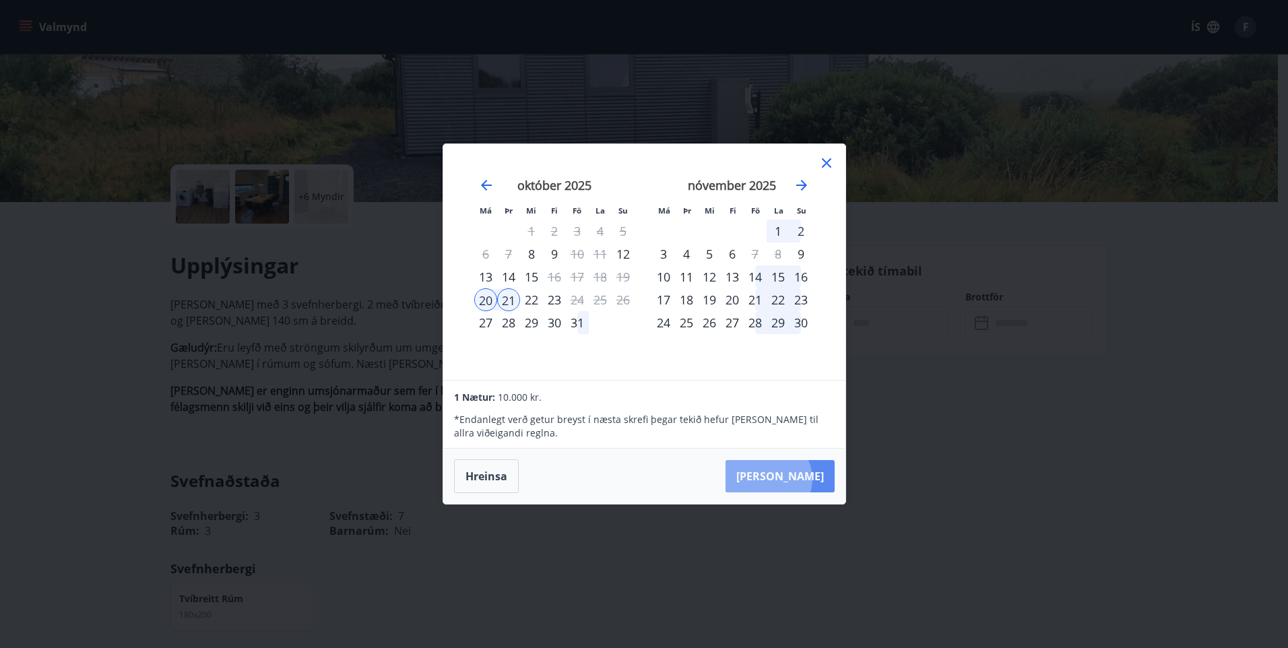
click at [809, 479] on button "[PERSON_NAME]" at bounding box center [779, 476] width 109 height 32
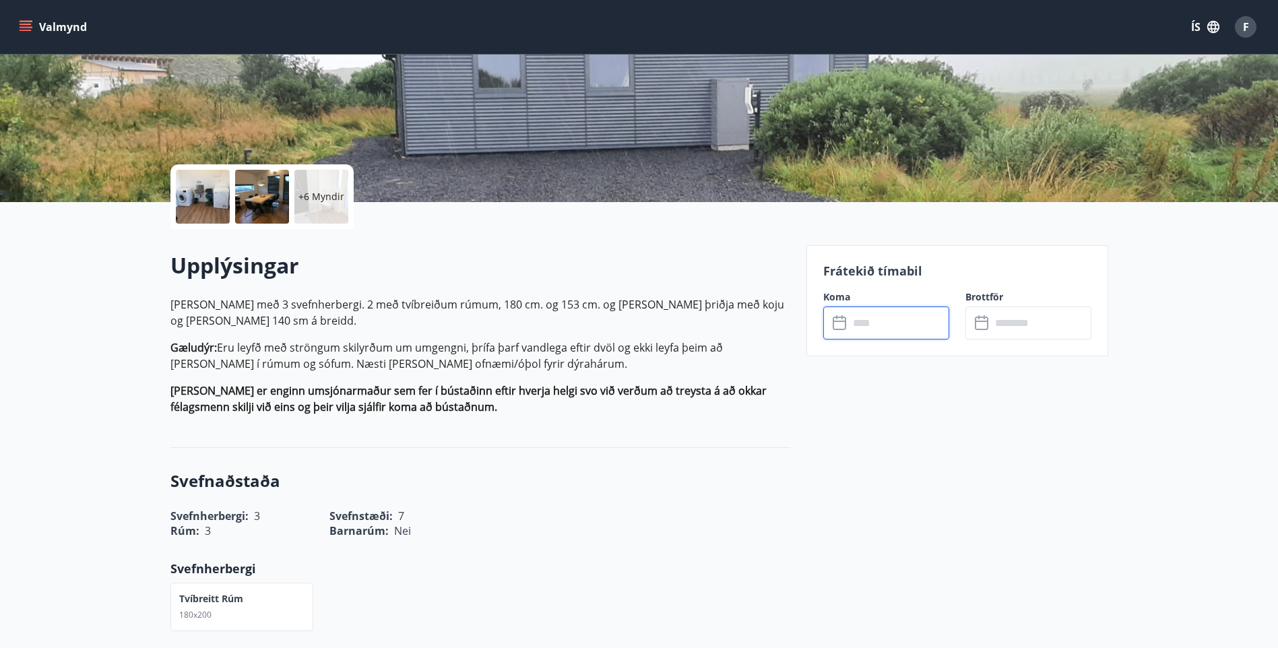
type input "******"
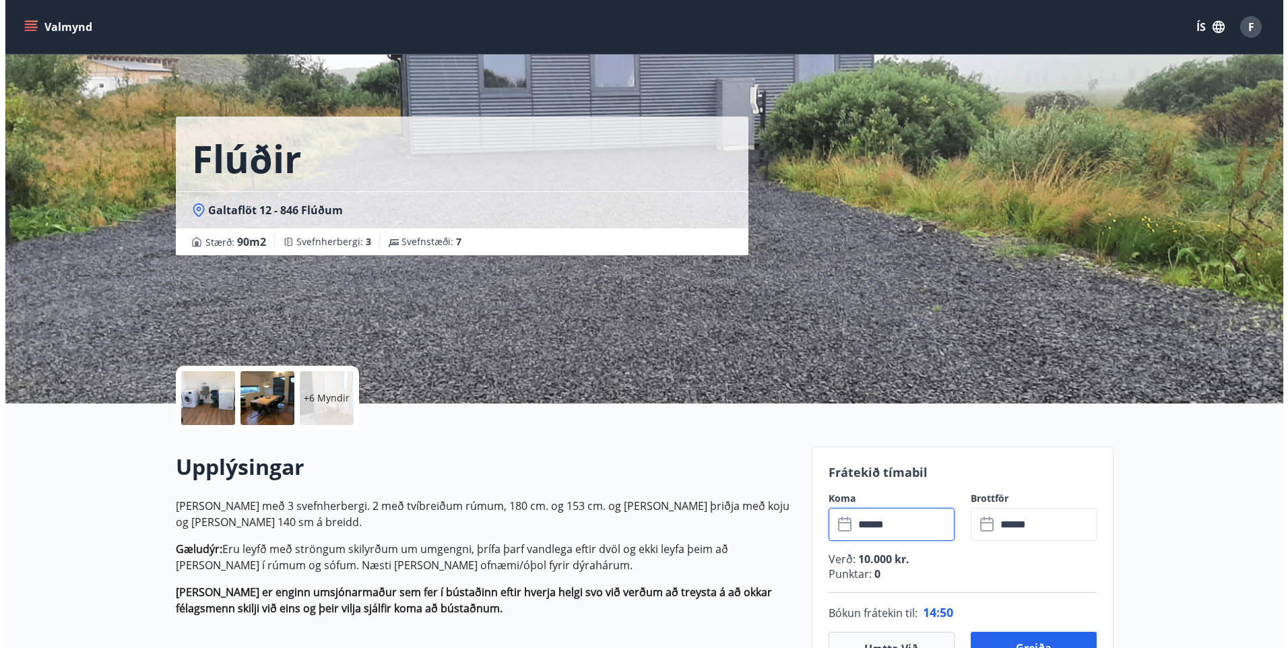
scroll to position [0, 0]
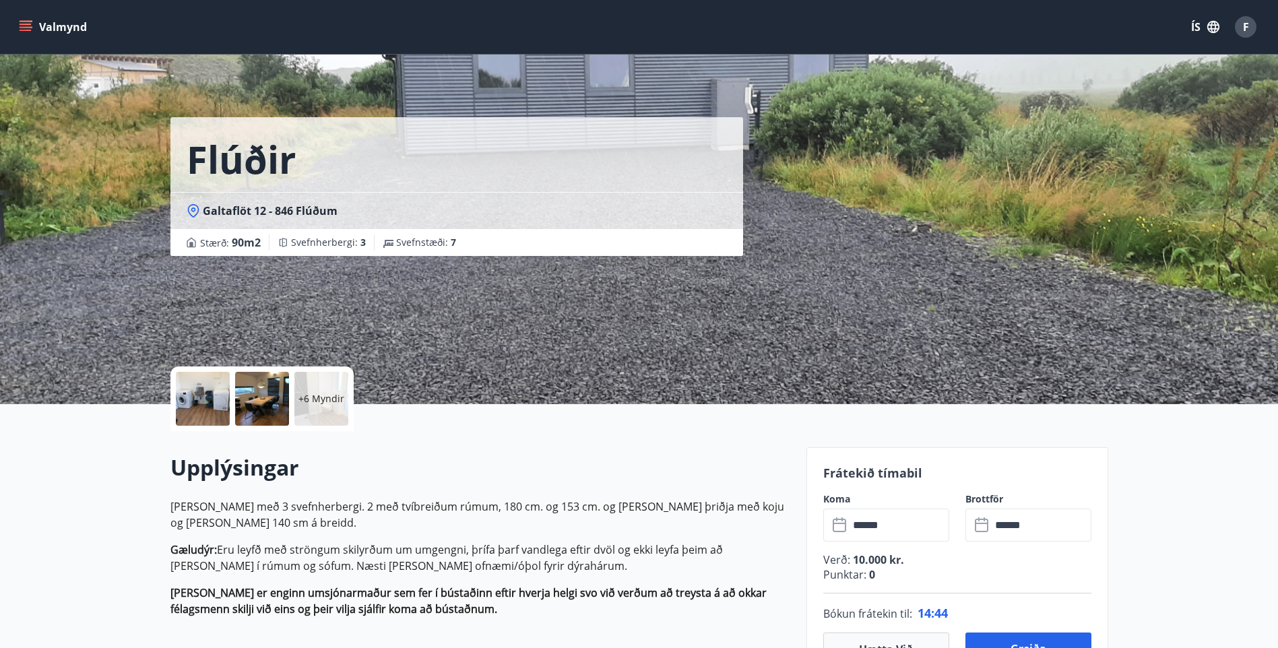
drag, startPoint x: 1204, startPoint y: 440, endPoint x: 1205, endPoint y: 412, distance: 28.3
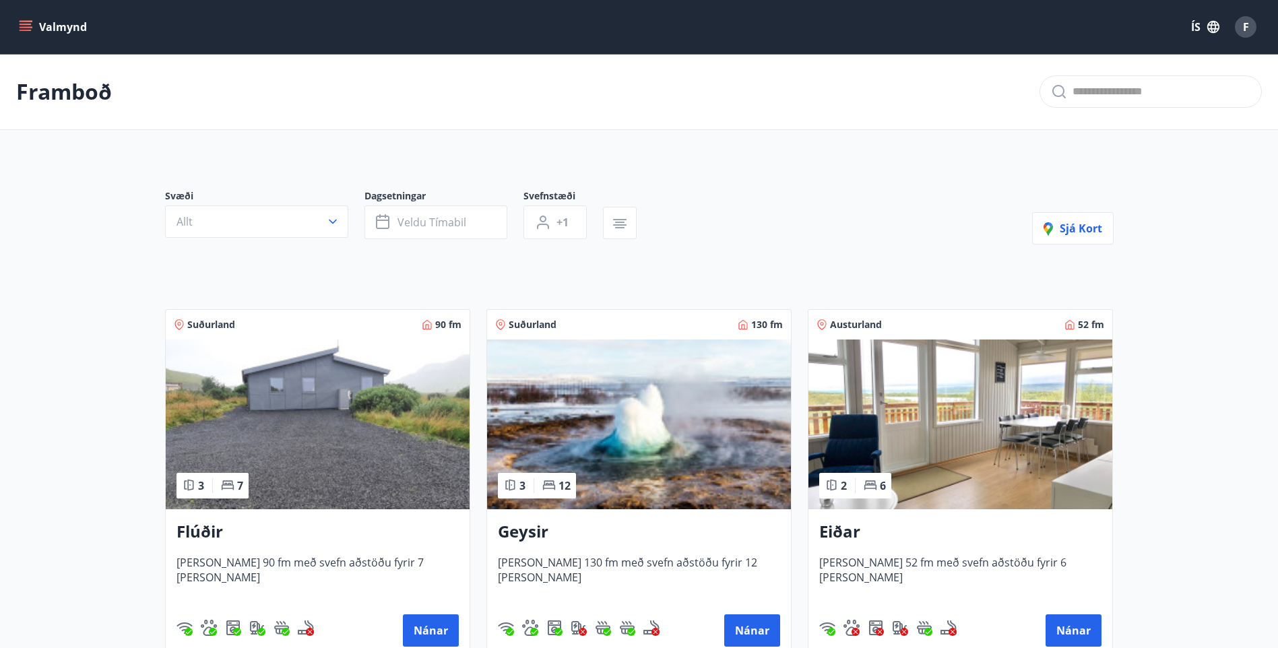
click at [921, 458] on img at bounding box center [960, 424] width 304 height 170
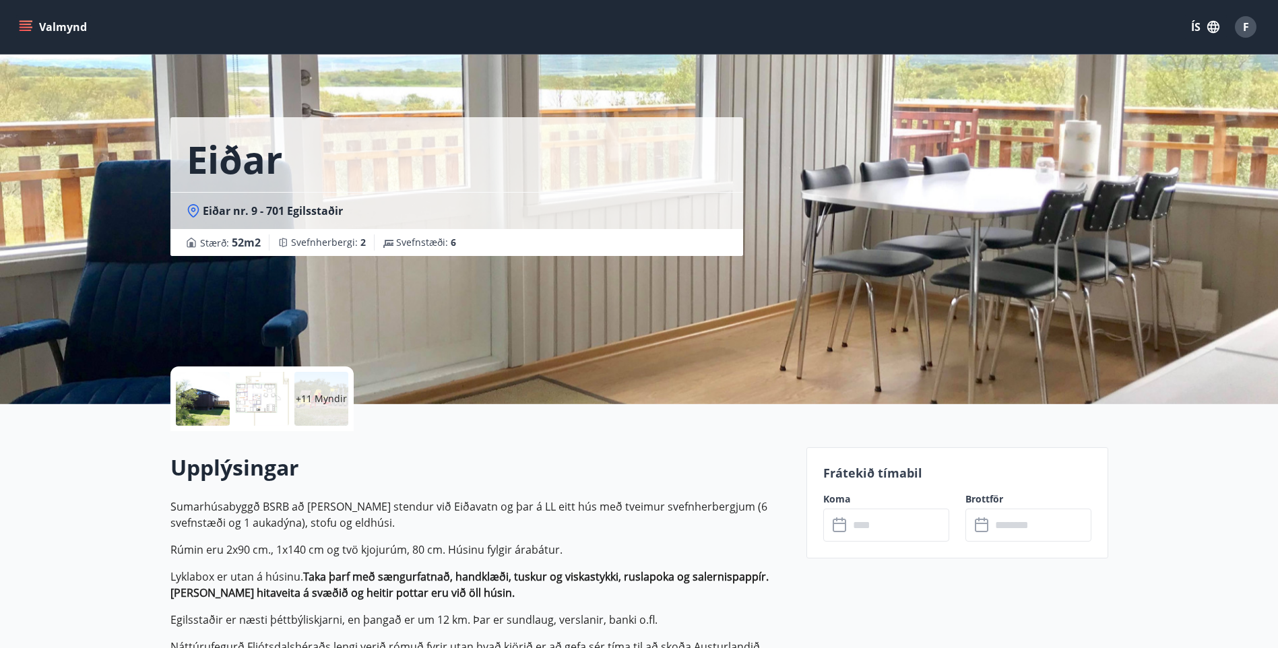
click at [336, 407] on div "+11 Myndir" at bounding box center [321, 399] width 54 height 54
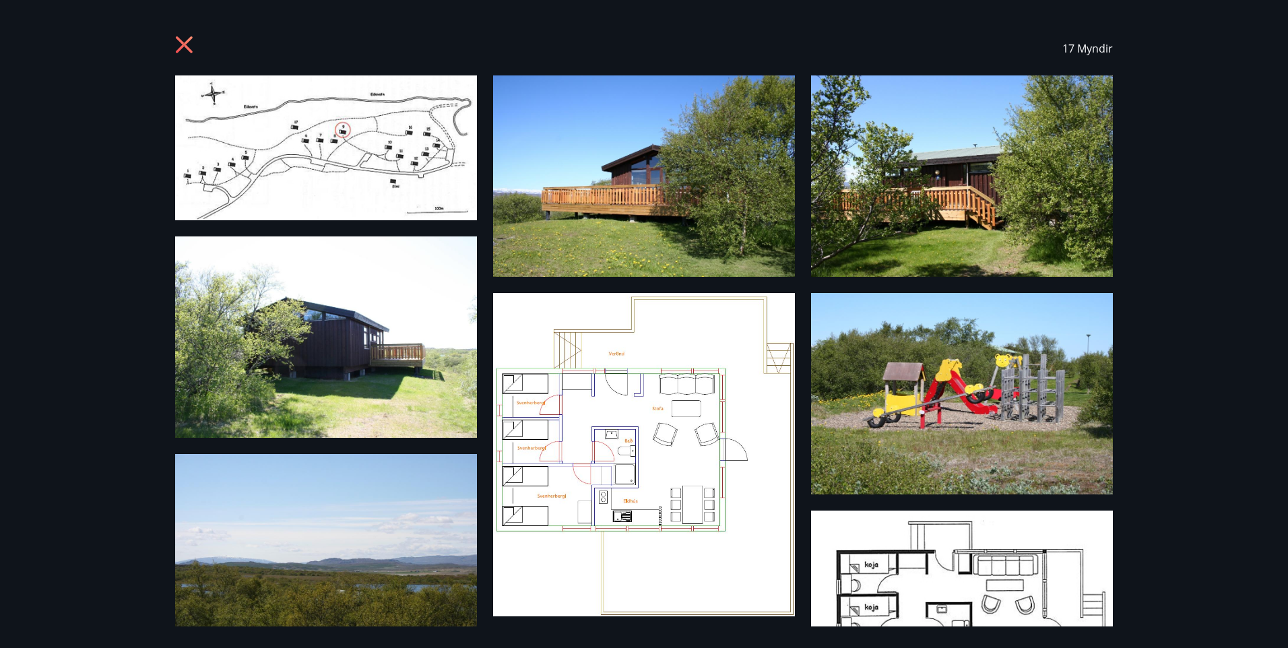
click at [714, 171] on img at bounding box center [644, 175] width 302 height 201
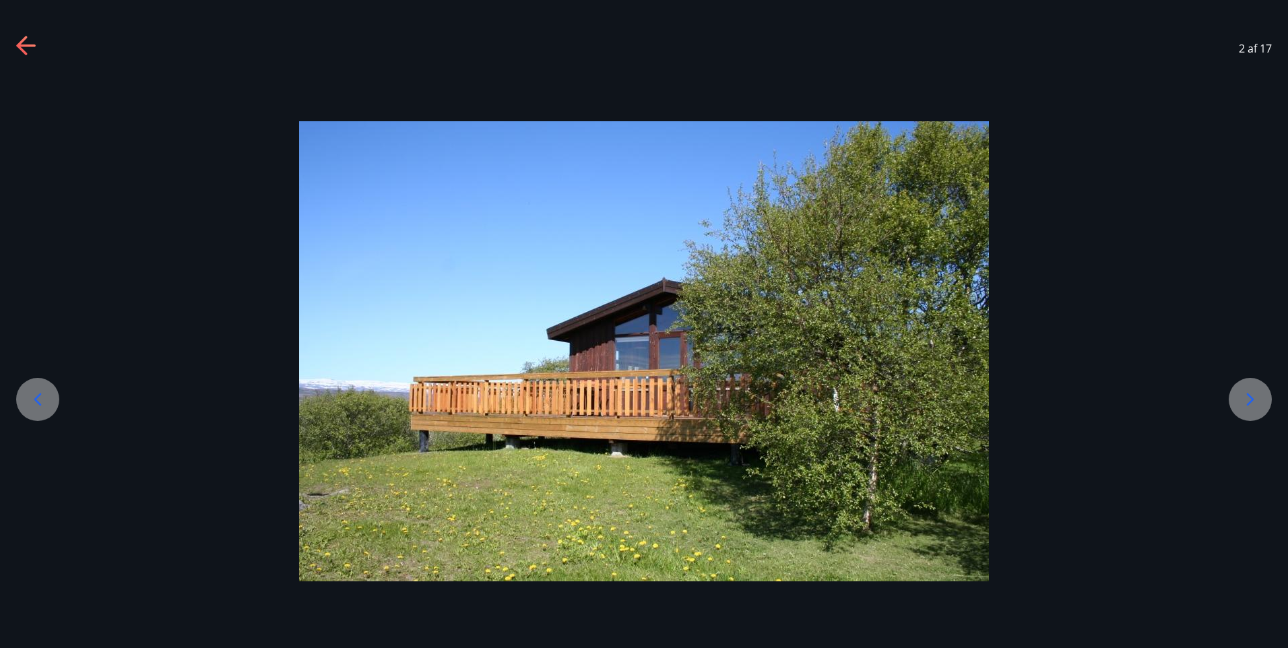
click at [1253, 401] on icon at bounding box center [1250, 400] width 22 height 22
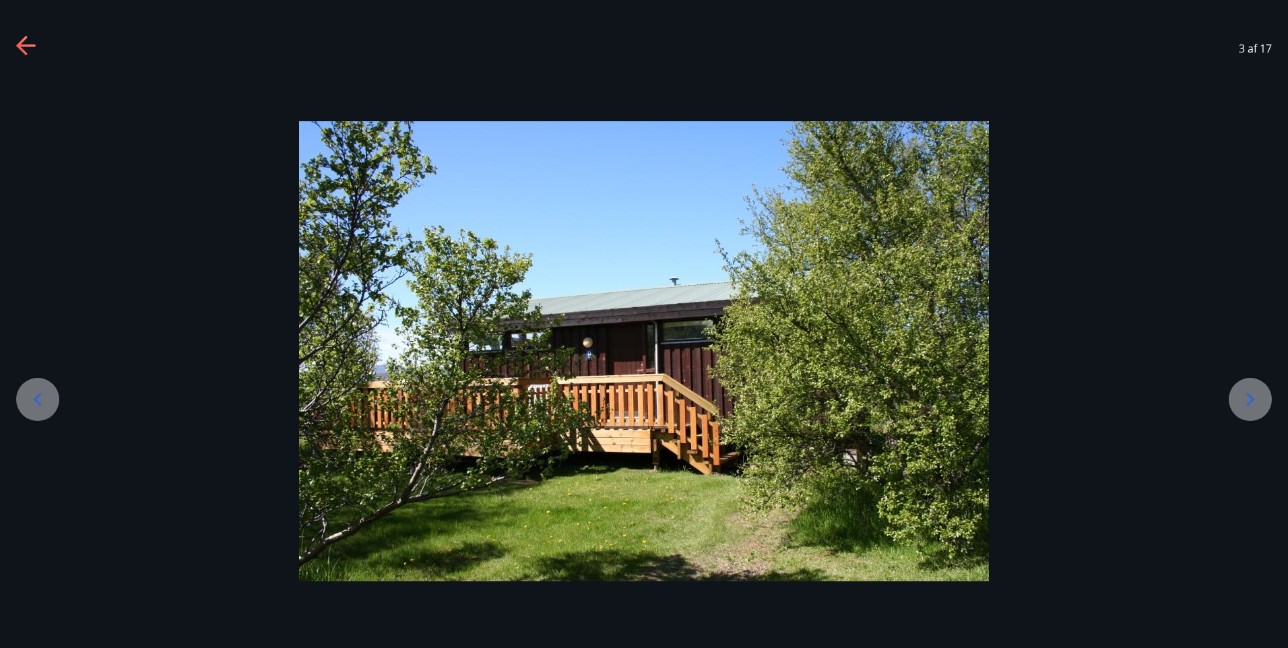
click at [1253, 401] on icon at bounding box center [1250, 400] width 22 height 22
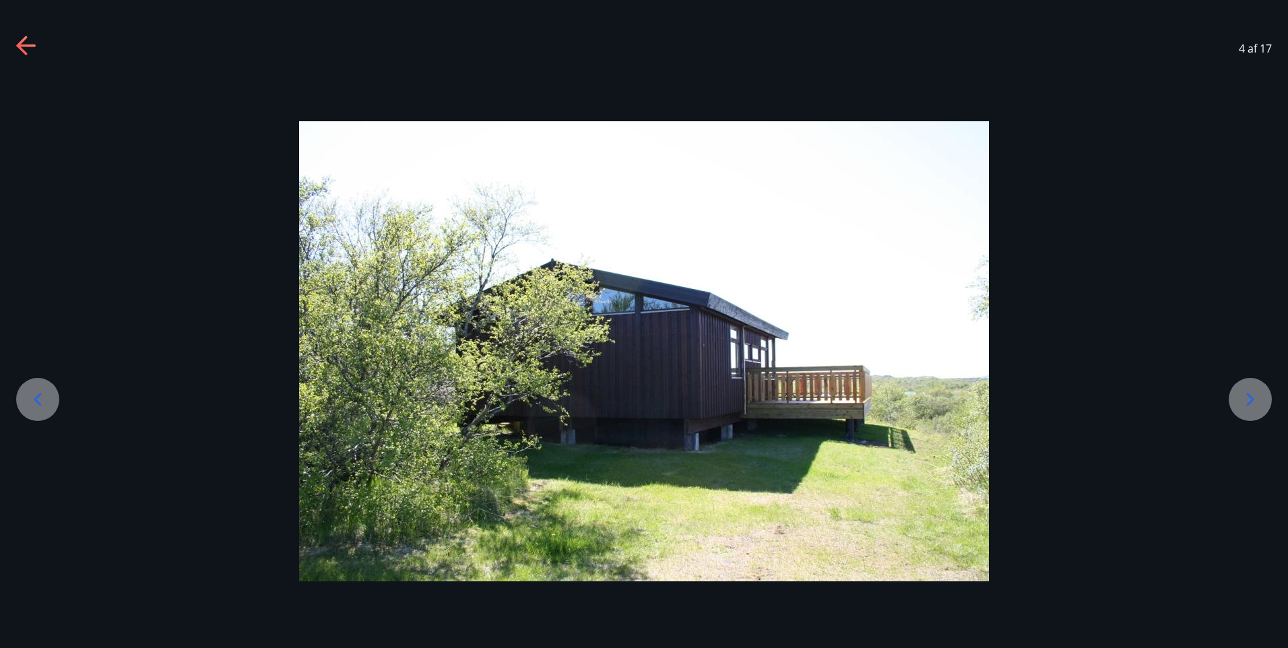
click at [1253, 401] on icon at bounding box center [1250, 400] width 22 height 22
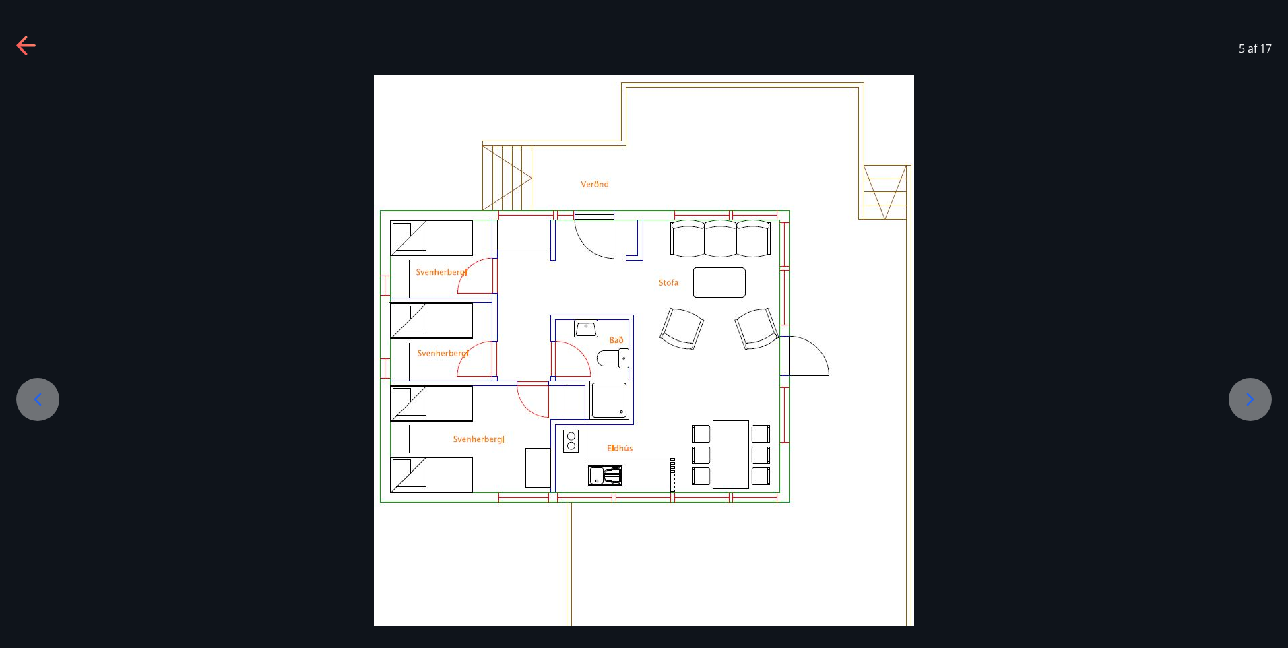
click at [1253, 401] on icon at bounding box center [1250, 400] width 22 height 22
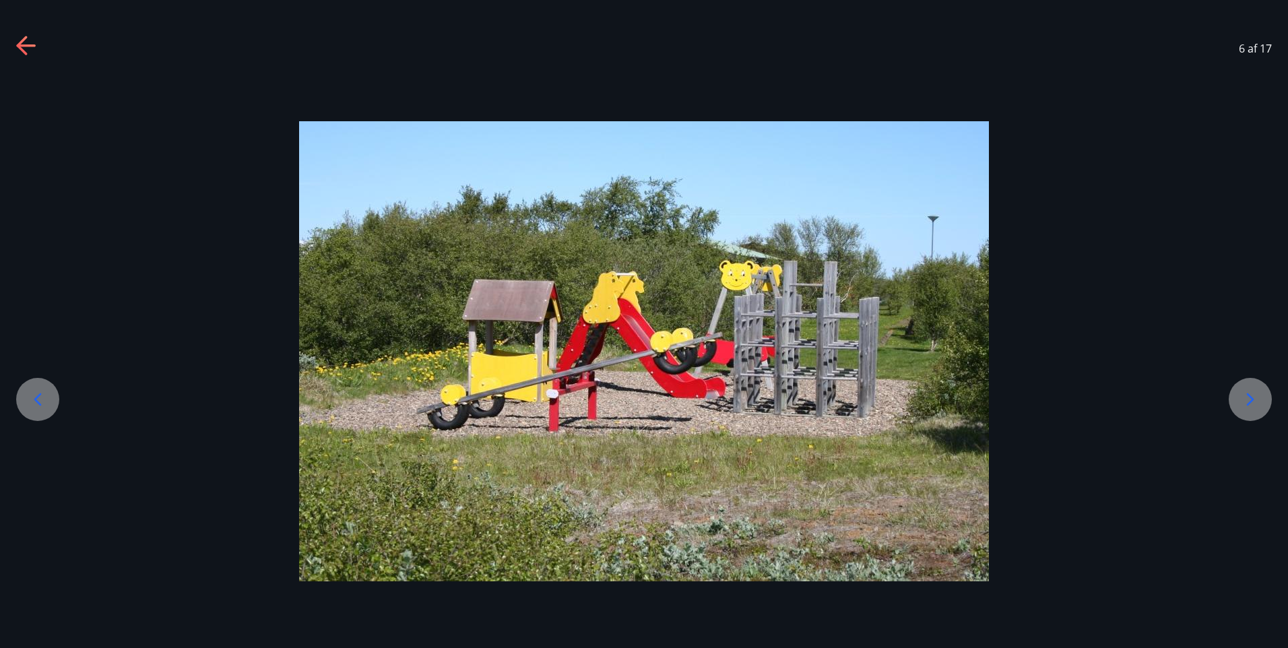
click at [1253, 401] on icon at bounding box center [1250, 400] width 22 height 22
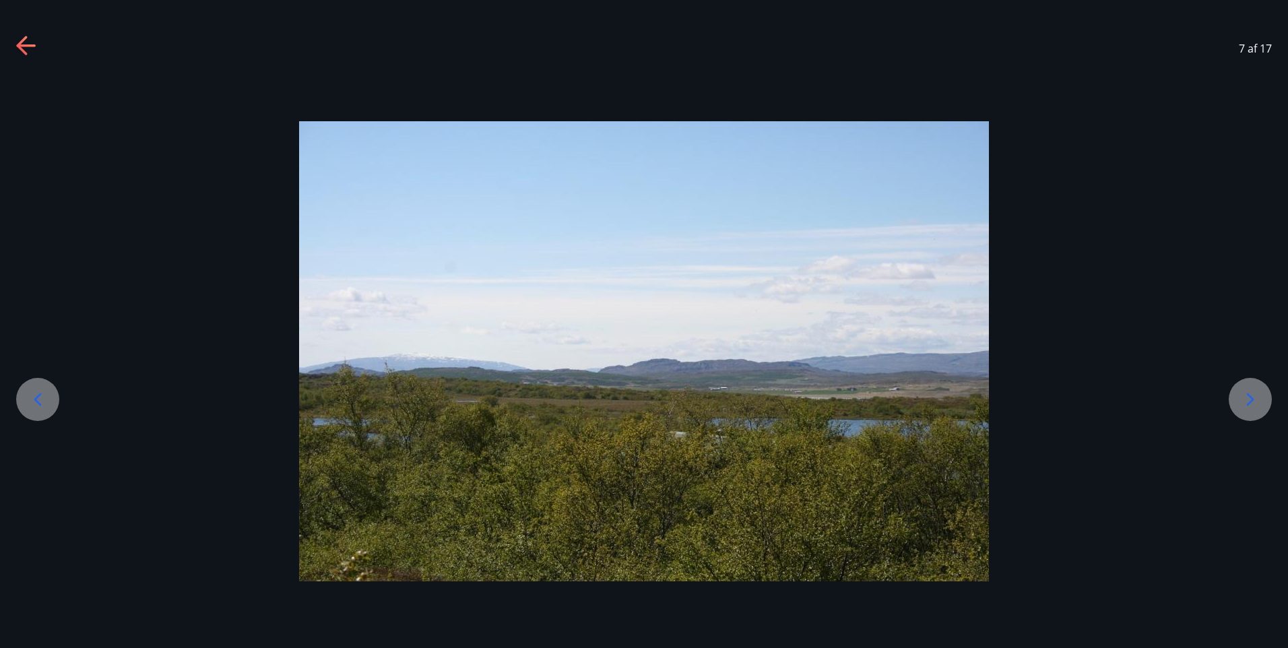
click at [1253, 401] on icon at bounding box center [1250, 400] width 22 height 22
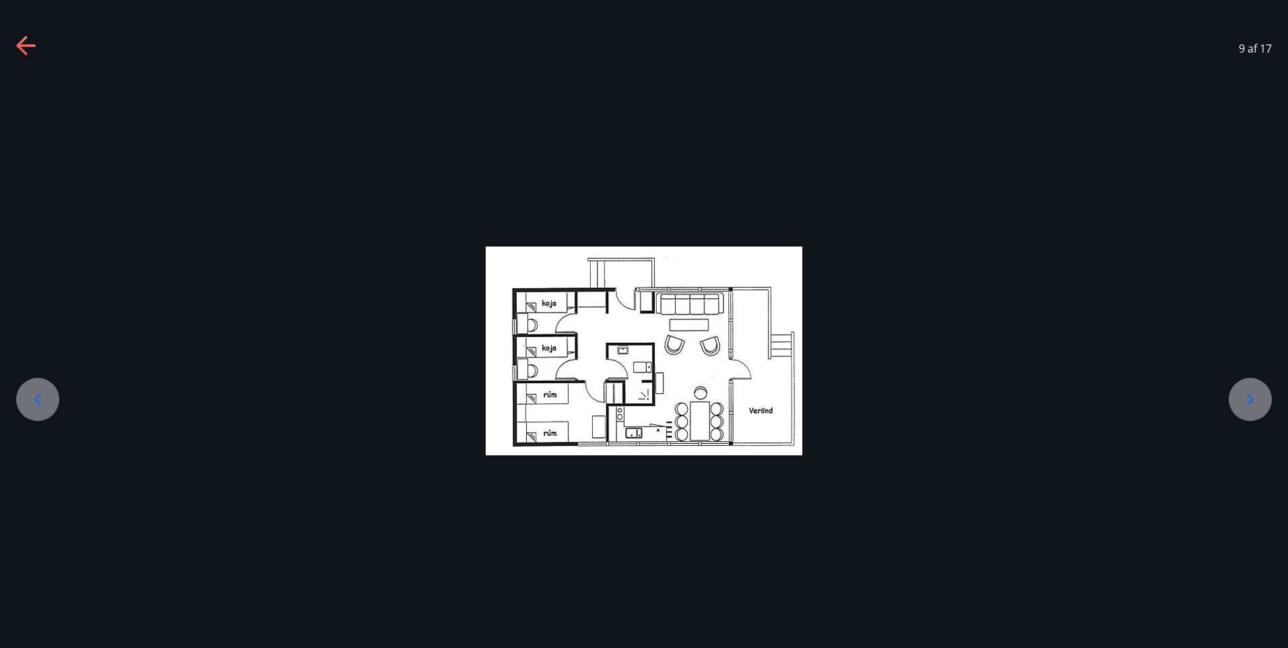
click at [1253, 401] on icon at bounding box center [1250, 400] width 22 height 22
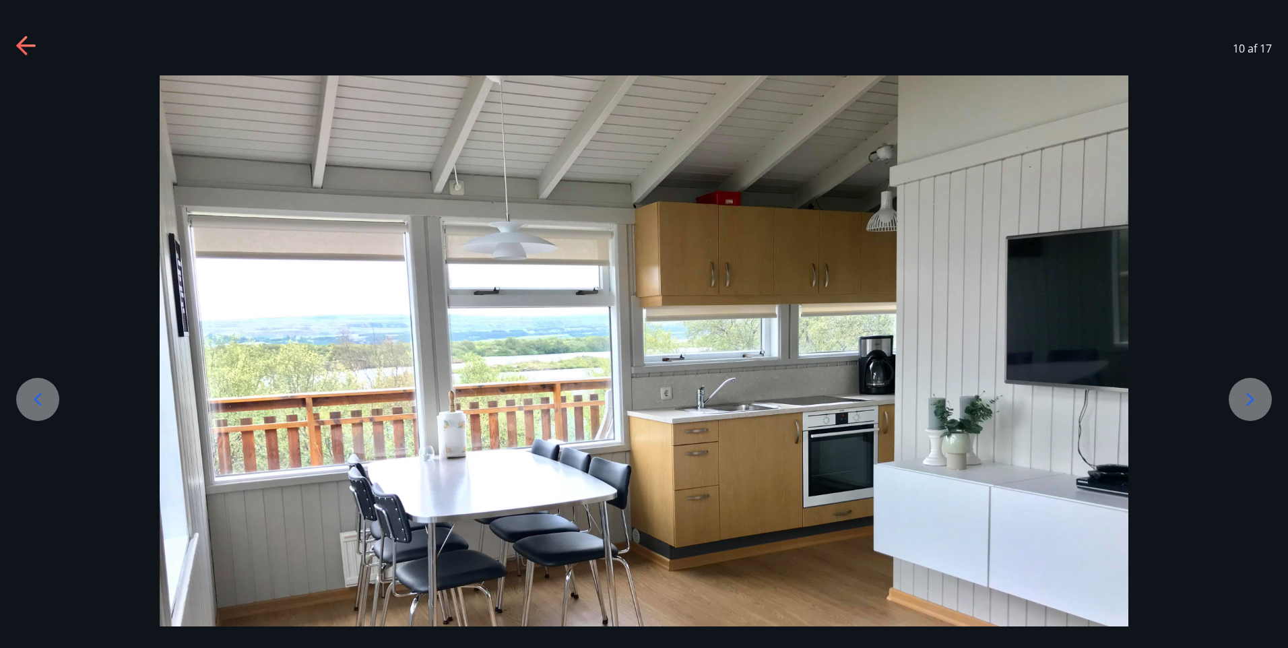
click at [1253, 401] on icon at bounding box center [1250, 400] width 22 height 22
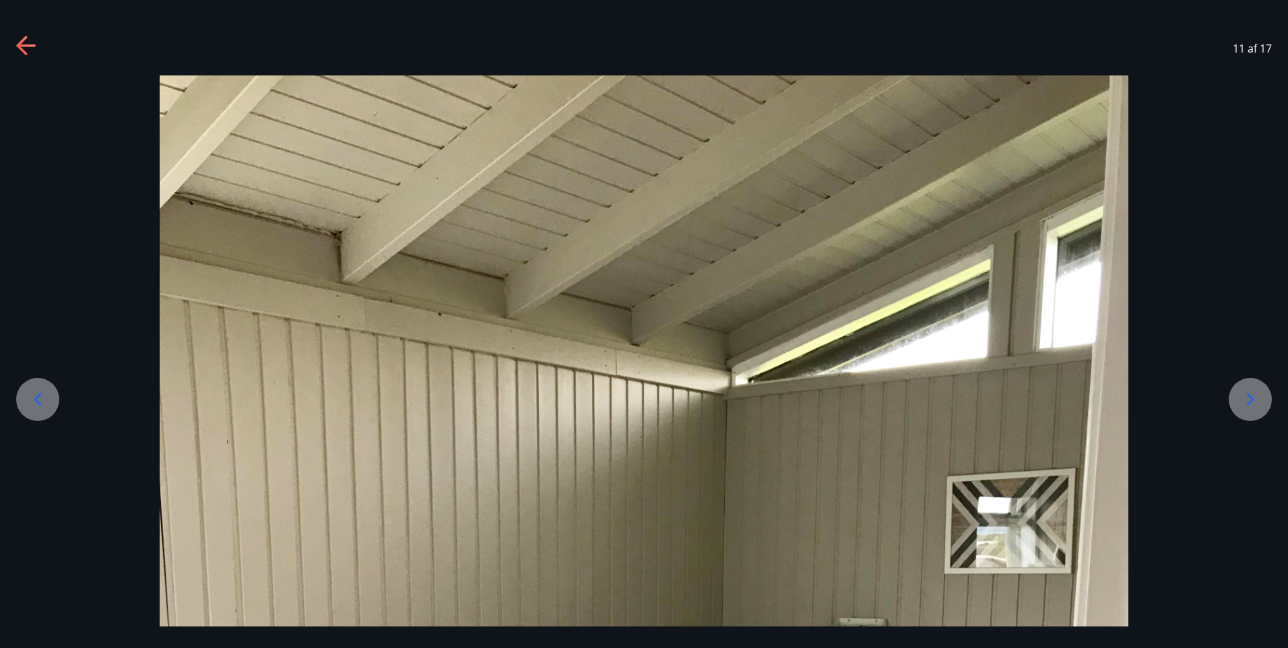
click at [1253, 401] on icon at bounding box center [1250, 400] width 22 height 22
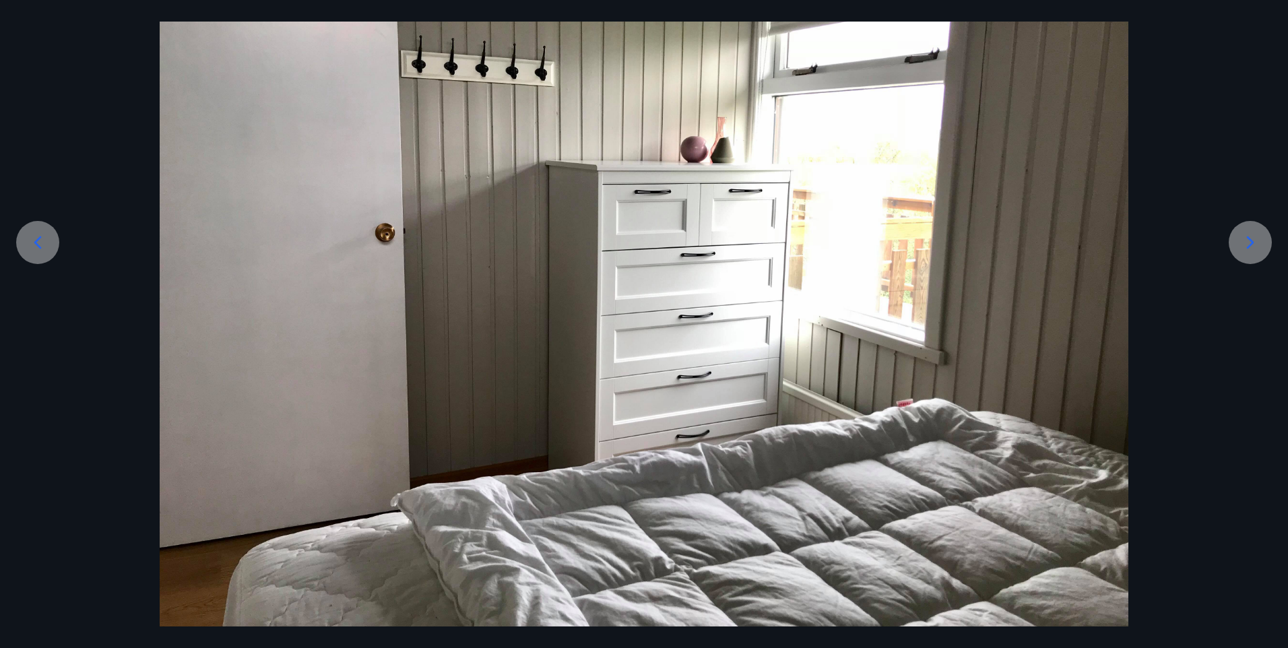
scroll to position [176, 0]
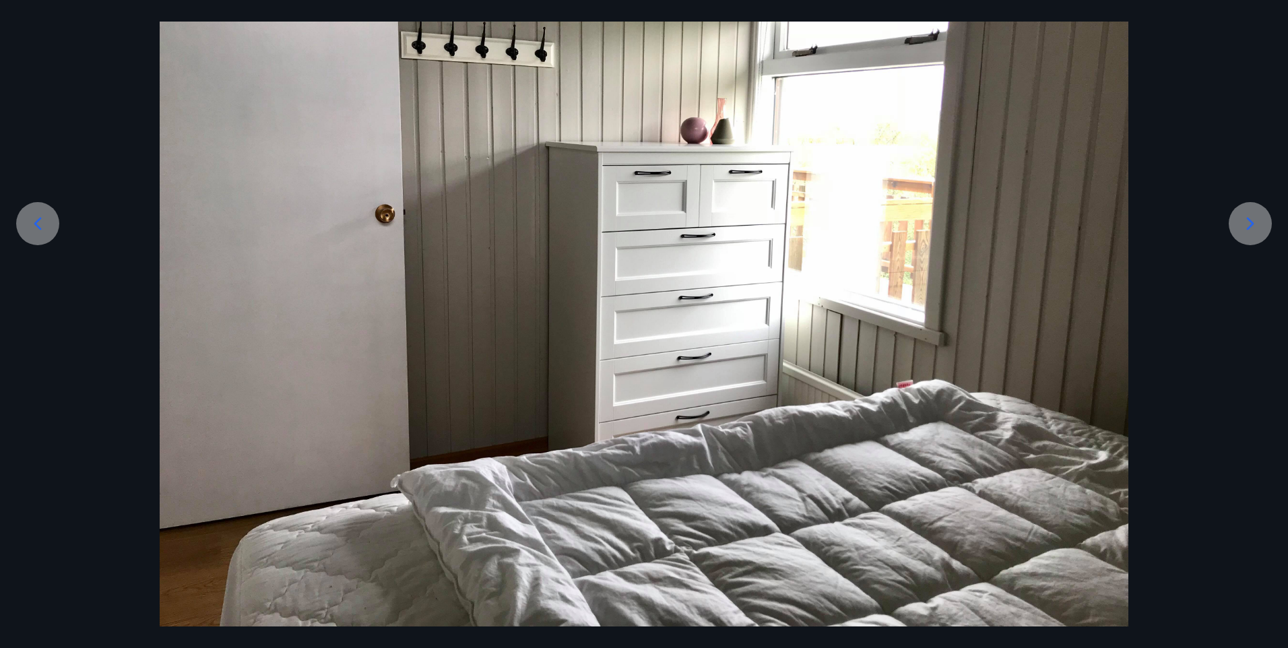
click at [1255, 218] on icon at bounding box center [1250, 224] width 22 height 22
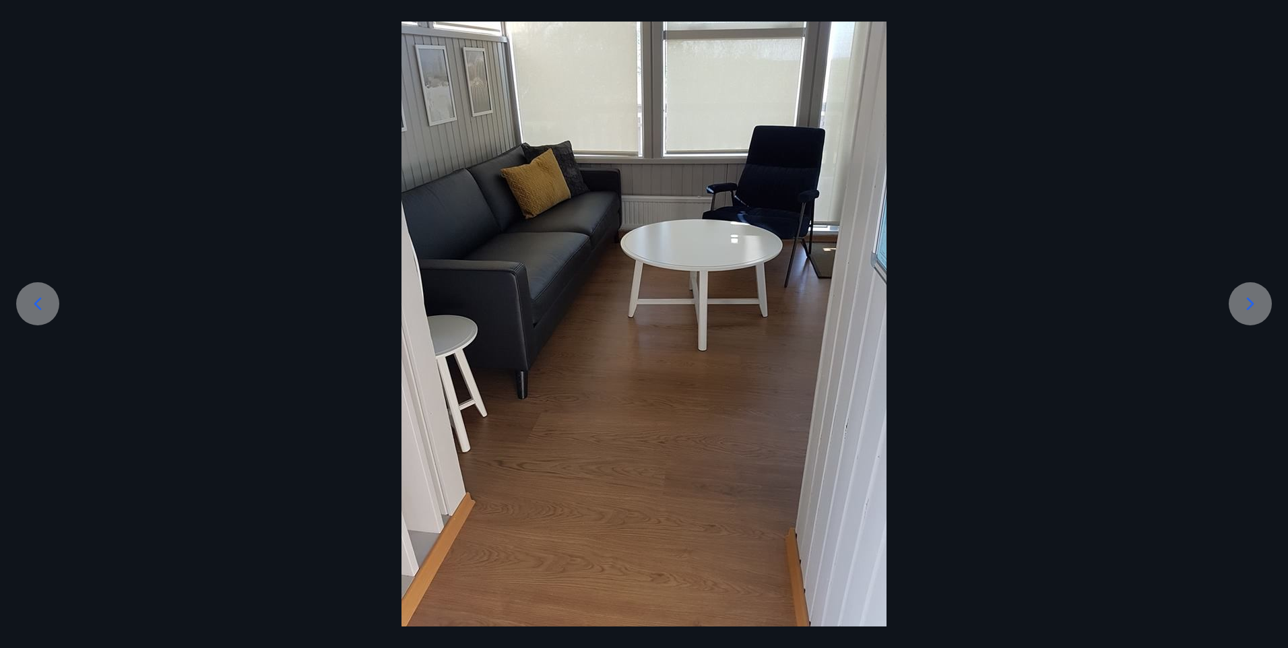
scroll to position [96, 0]
click at [1255, 218] on div at bounding box center [644, 303] width 1288 height 647
click at [1251, 309] on icon at bounding box center [1250, 304] width 22 height 22
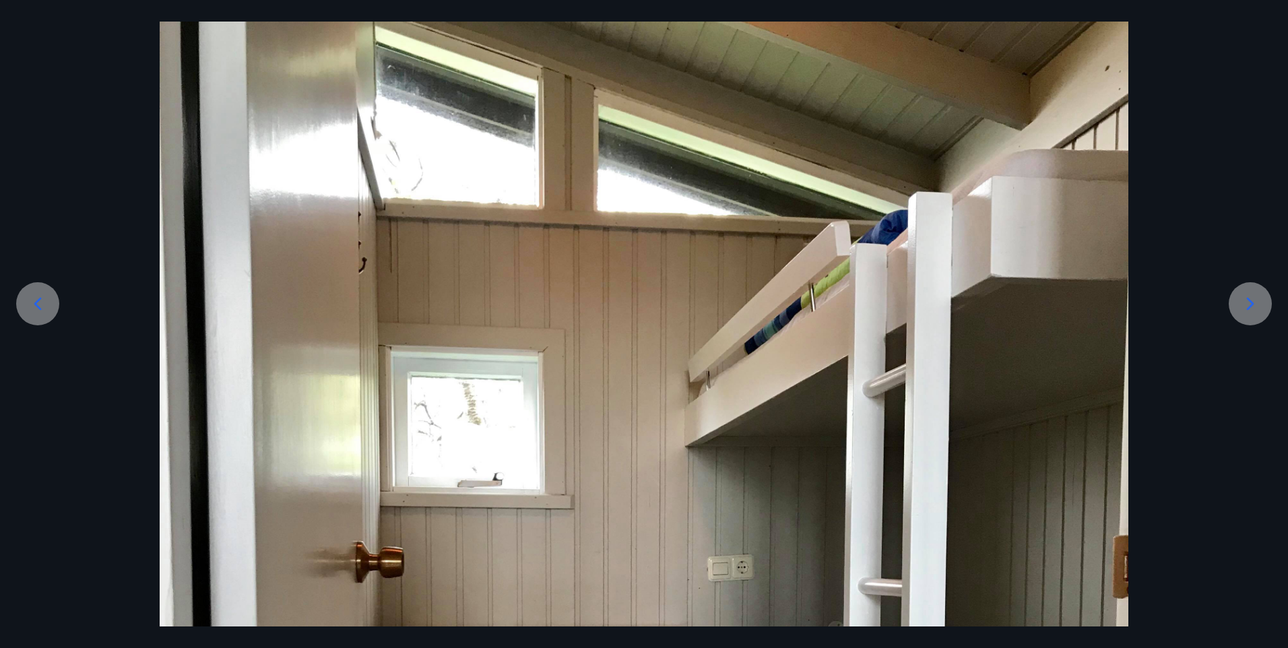
click at [1251, 309] on icon at bounding box center [1250, 304] width 22 height 22
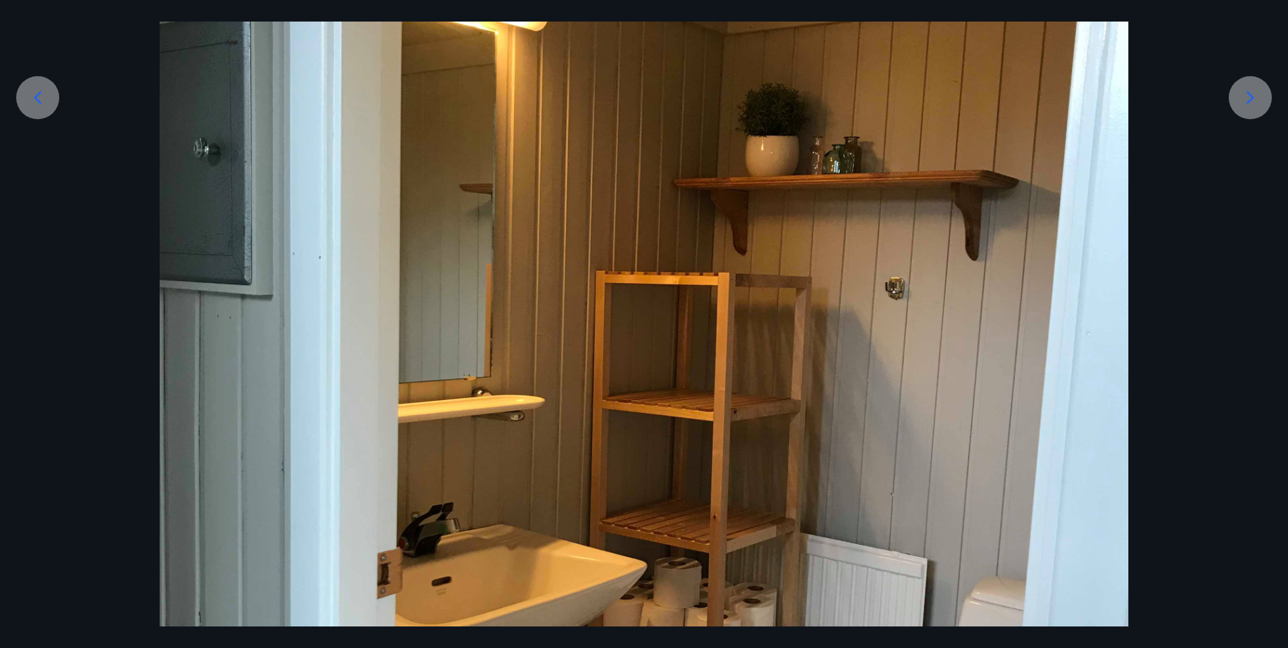
scroll to position [269, 0]
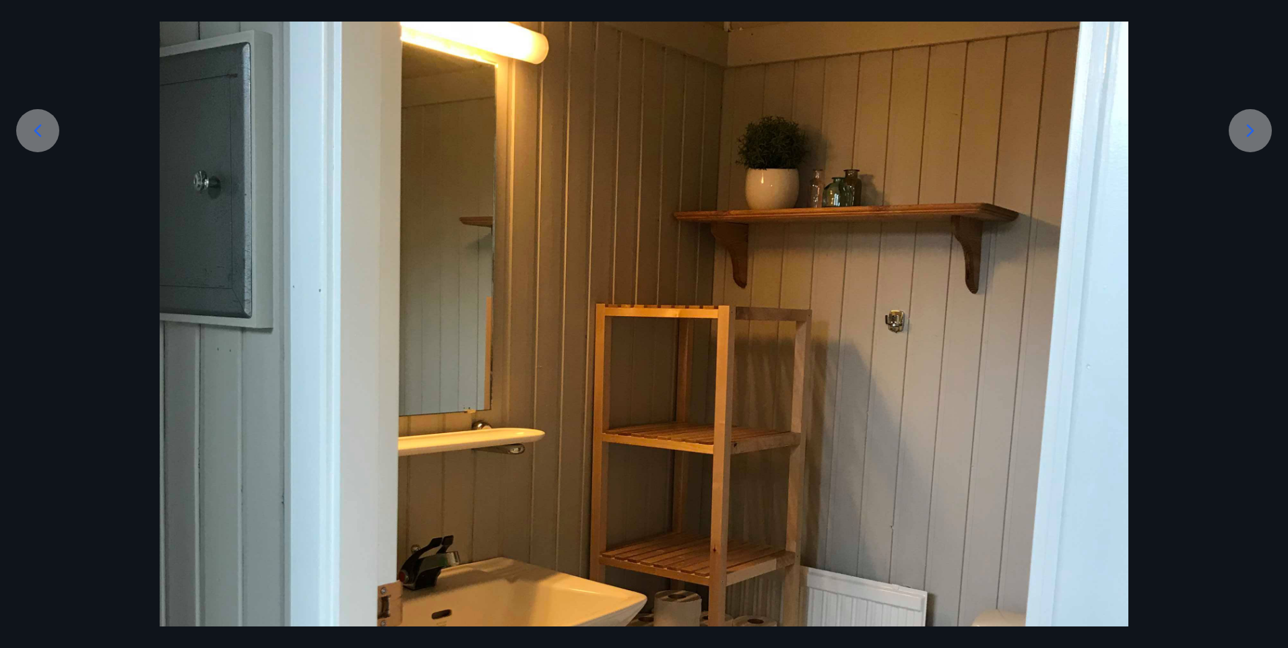
click at [1250, 125] on icon at bounding box center [1250, 131] width 22 height 22
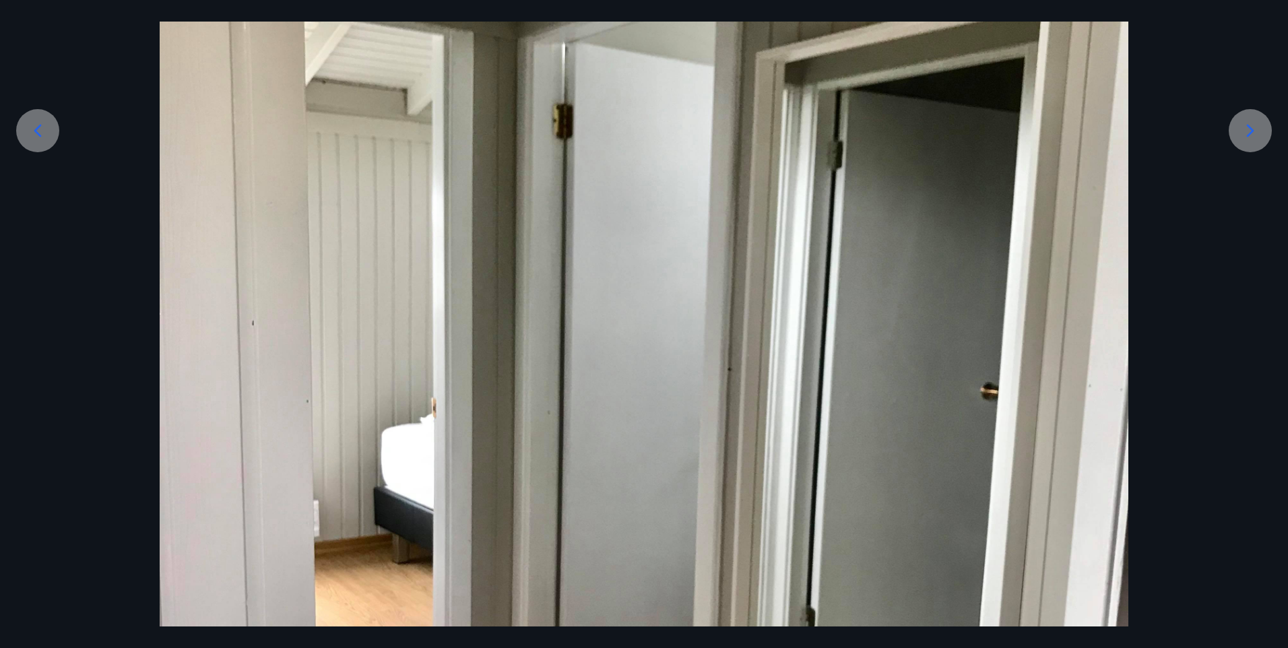
click at [1250, 125] on icon at bounding box center [1250, 131] width 22 height 22
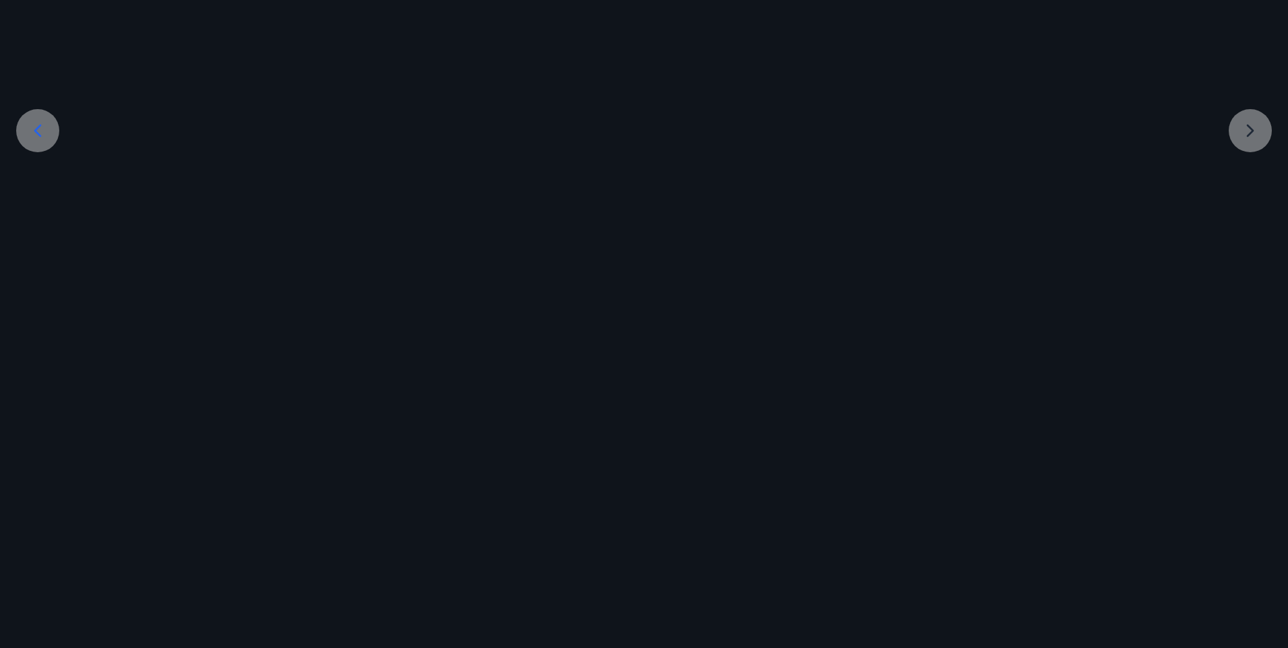
scroll to position [176, 0]
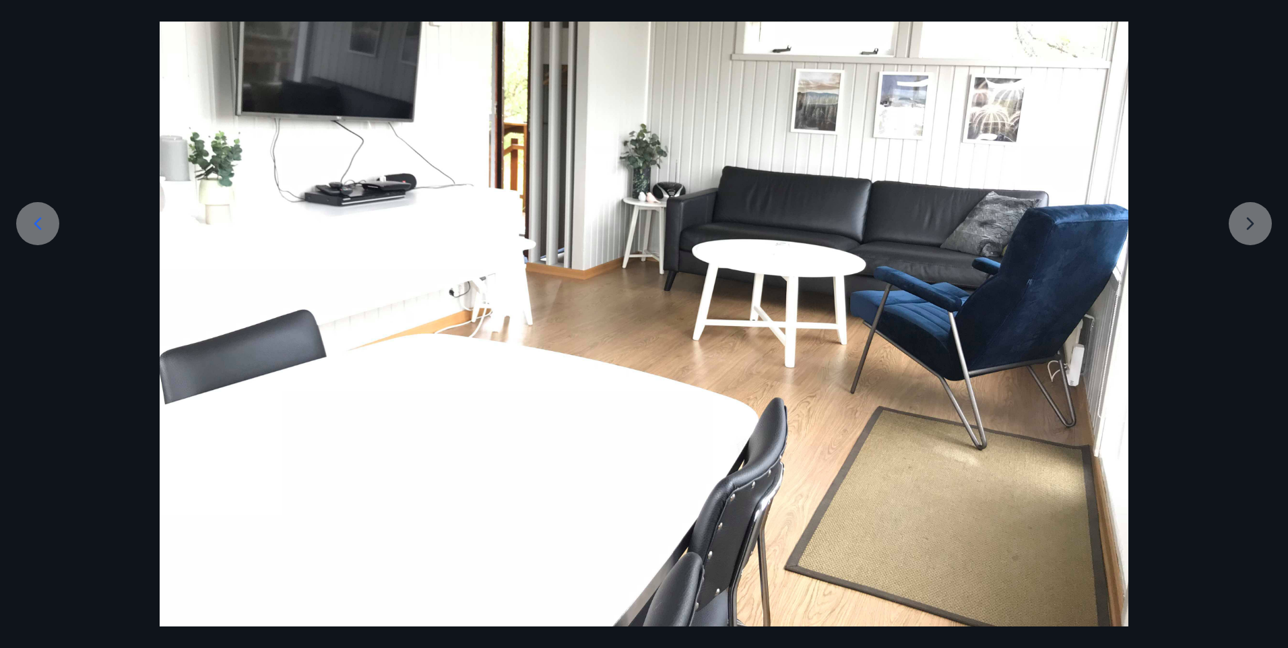
click at [1250, 125] on div at bounding box center [644, 263] width 1288 height 727
click at [98, 79] on div at bounding box center [644, 263] width 1288 height 727
click at [99, 104] on div at bounding box center [644, 263] width 1288 height 727
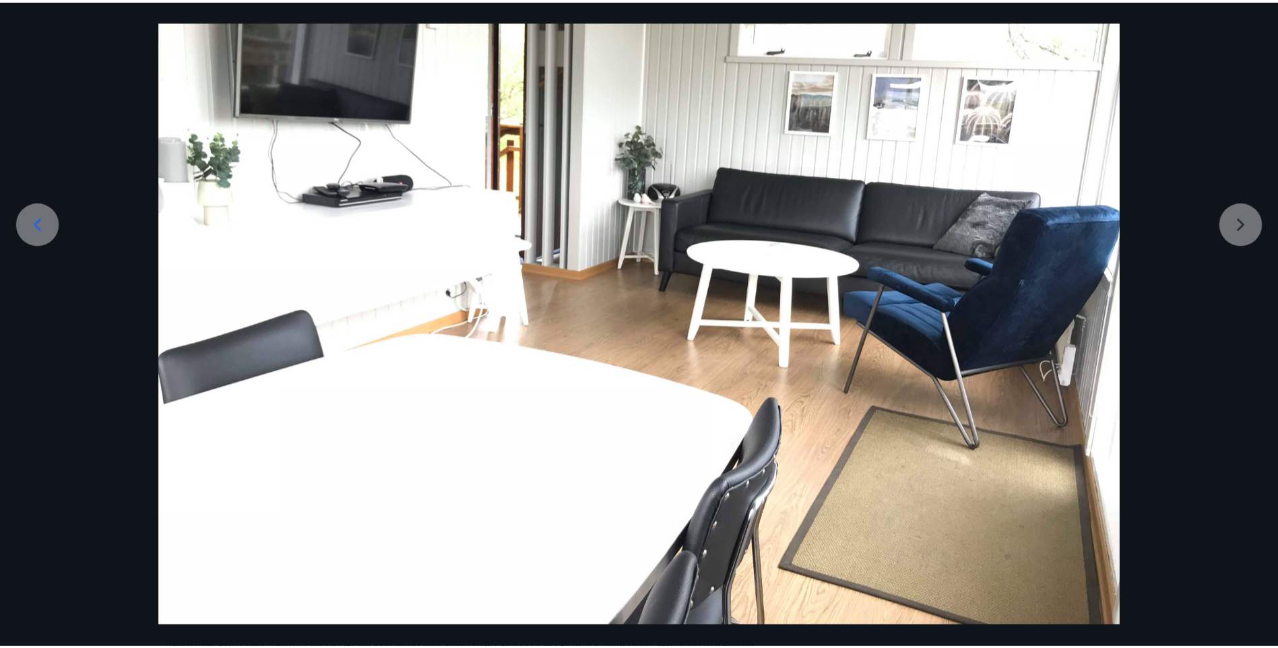
scroll to position [0, 0]
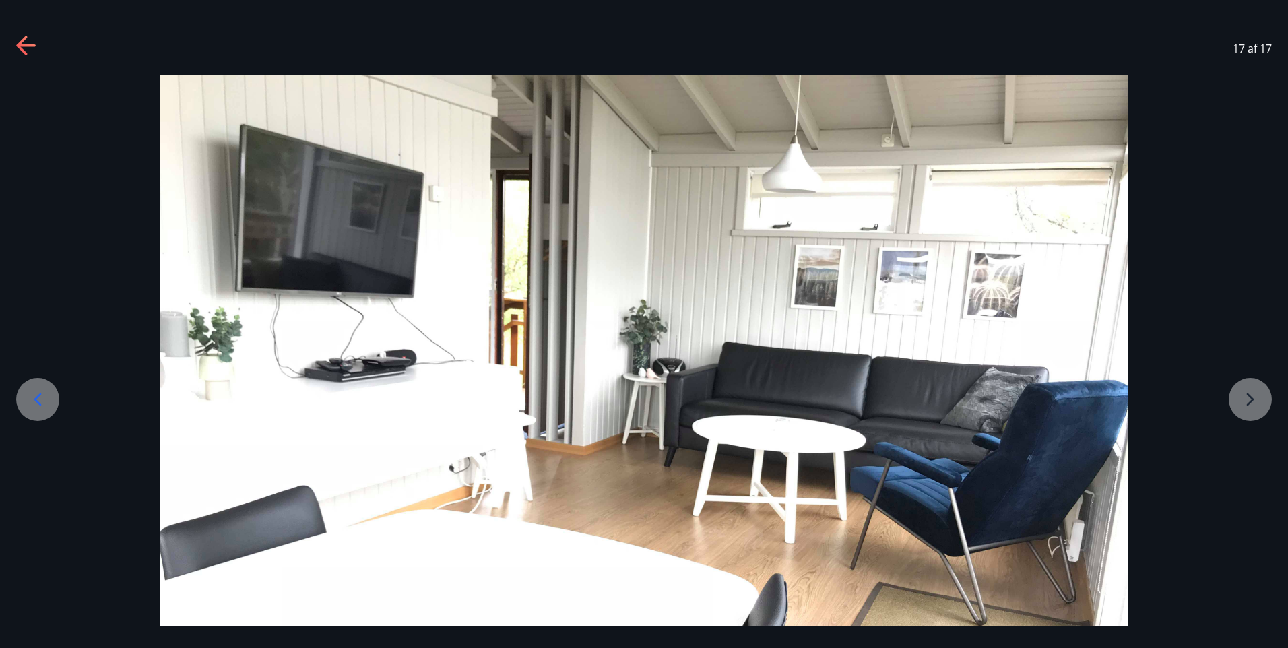
click at [1241, 104] on div at bounding box center [644, 438] width 1288 height 727
click at [31, 47] on icon at bounding box center [27, 47] width 22 height 22
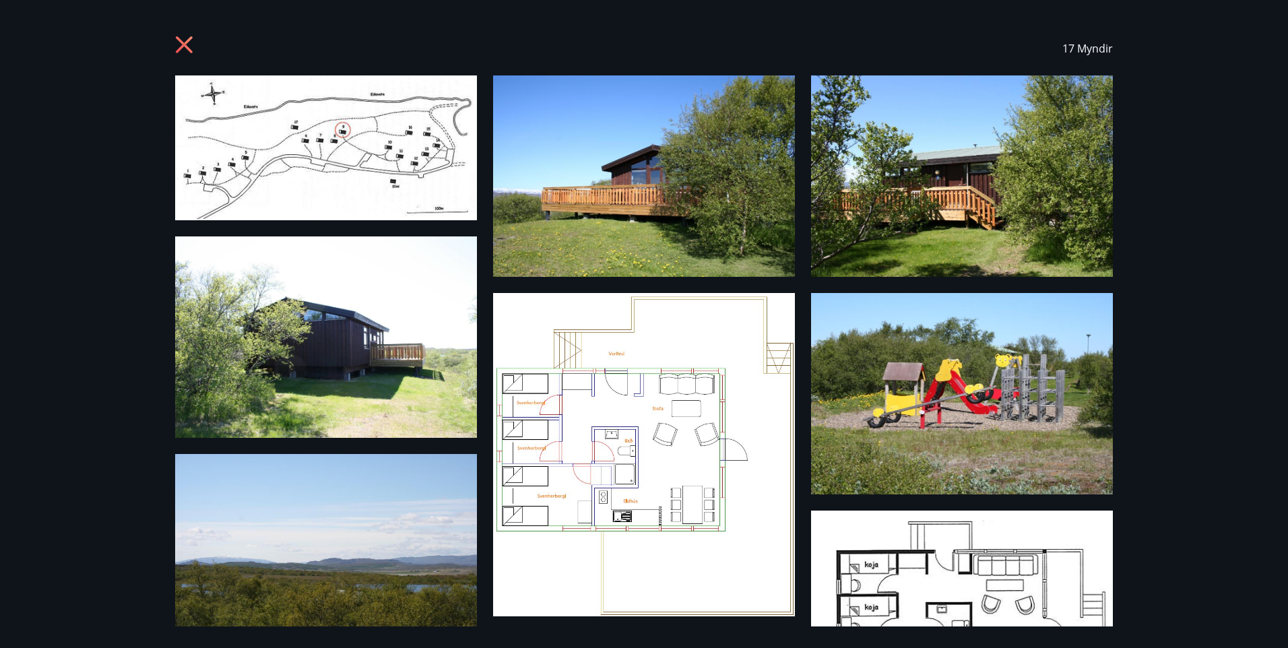
click at [1154, 57] on div "17 Myndir" at bounding box center [644, 324] width 1288 height 648
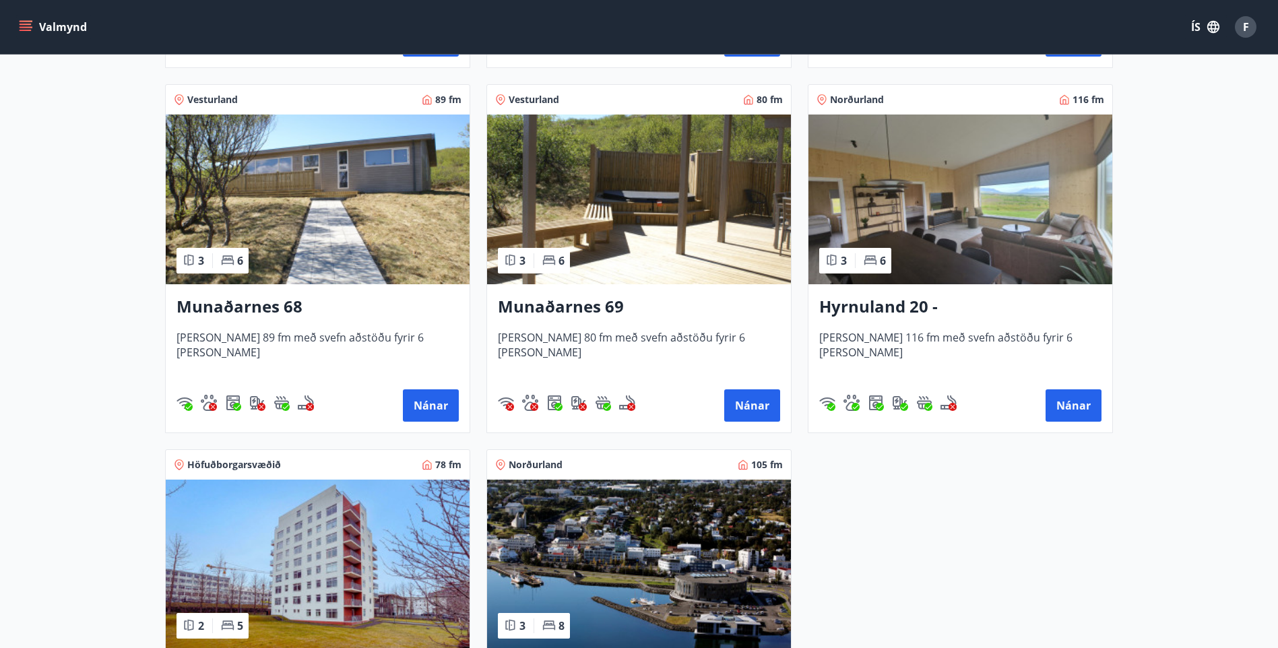
scroll to position [541, 0]
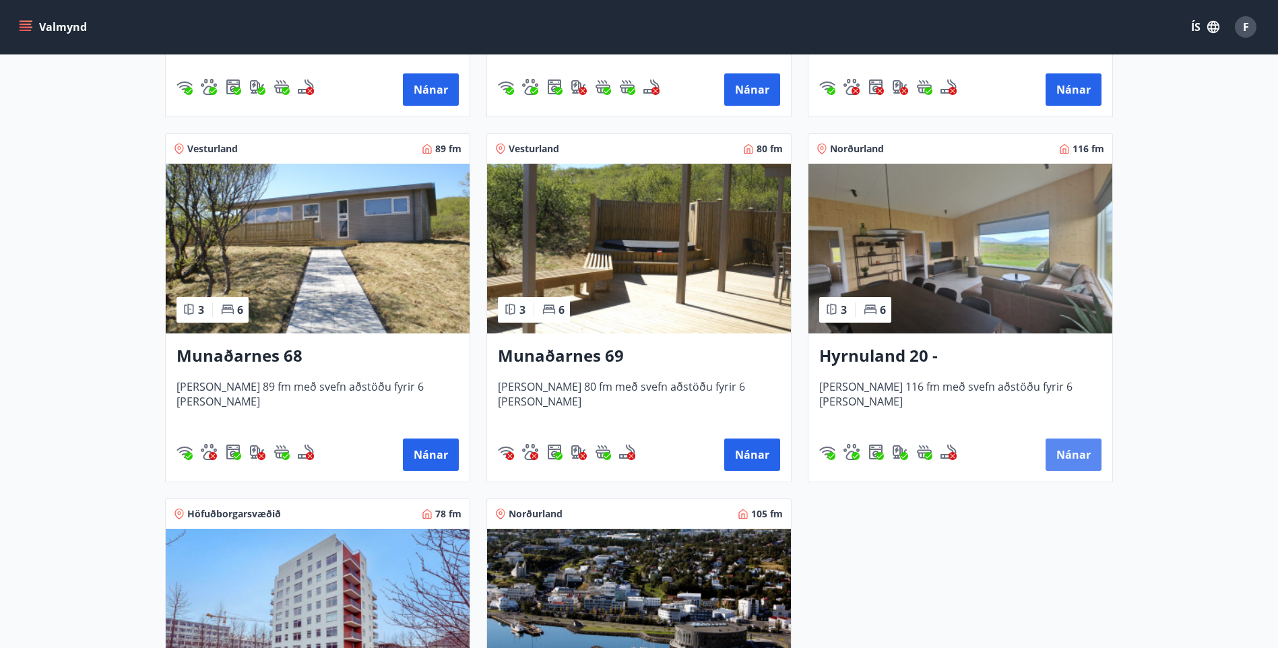
click at [1072, 447] on button "Nánar" at bounding box center [1073, 454] width 56 height 32
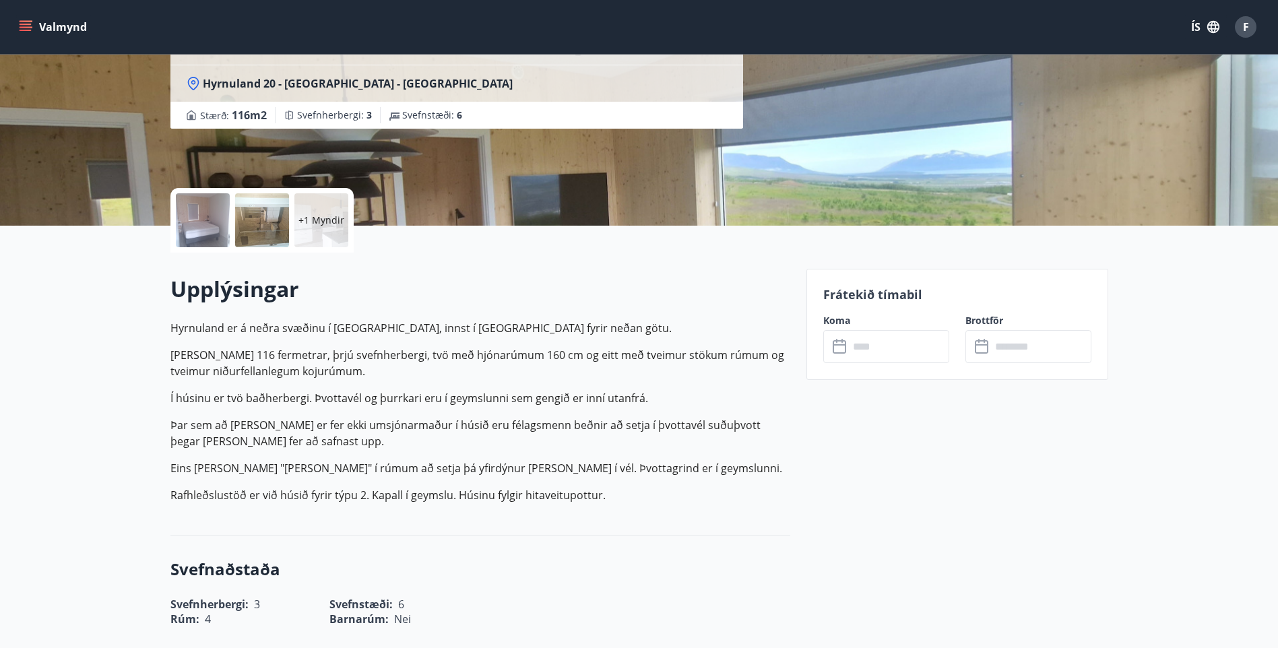
scroll to position [202, 0]
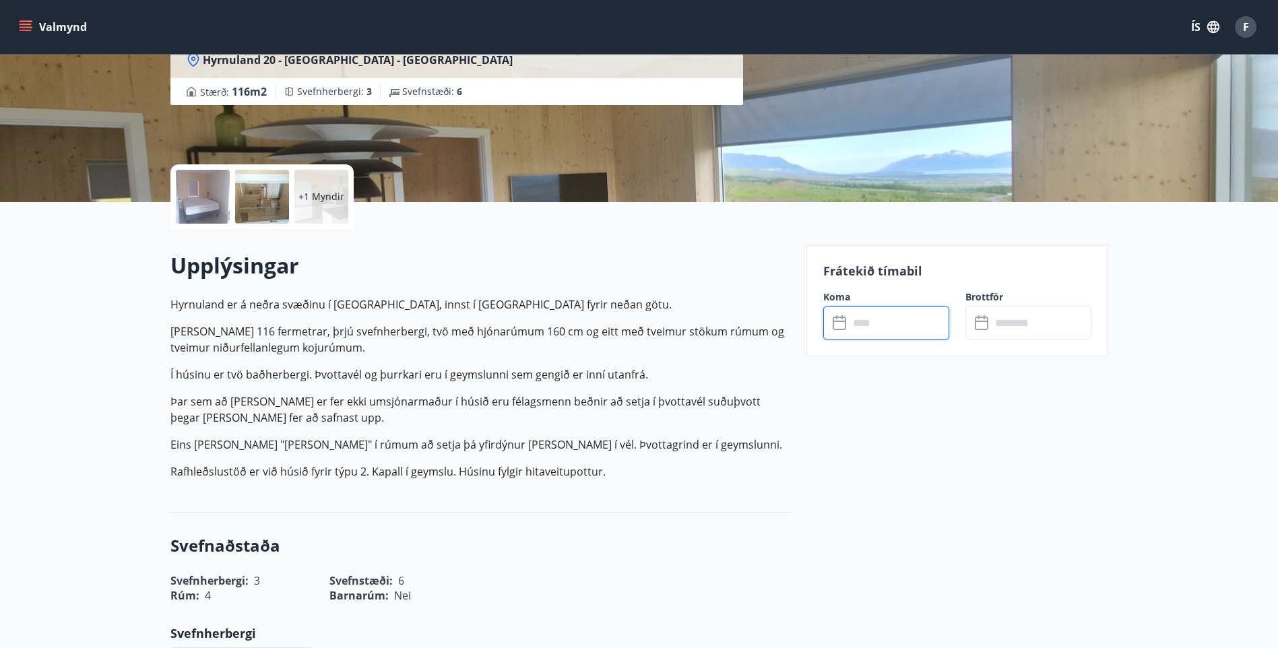
click at [885, 312] on input "text" at bounding box center [899, 322] width 100 height 33
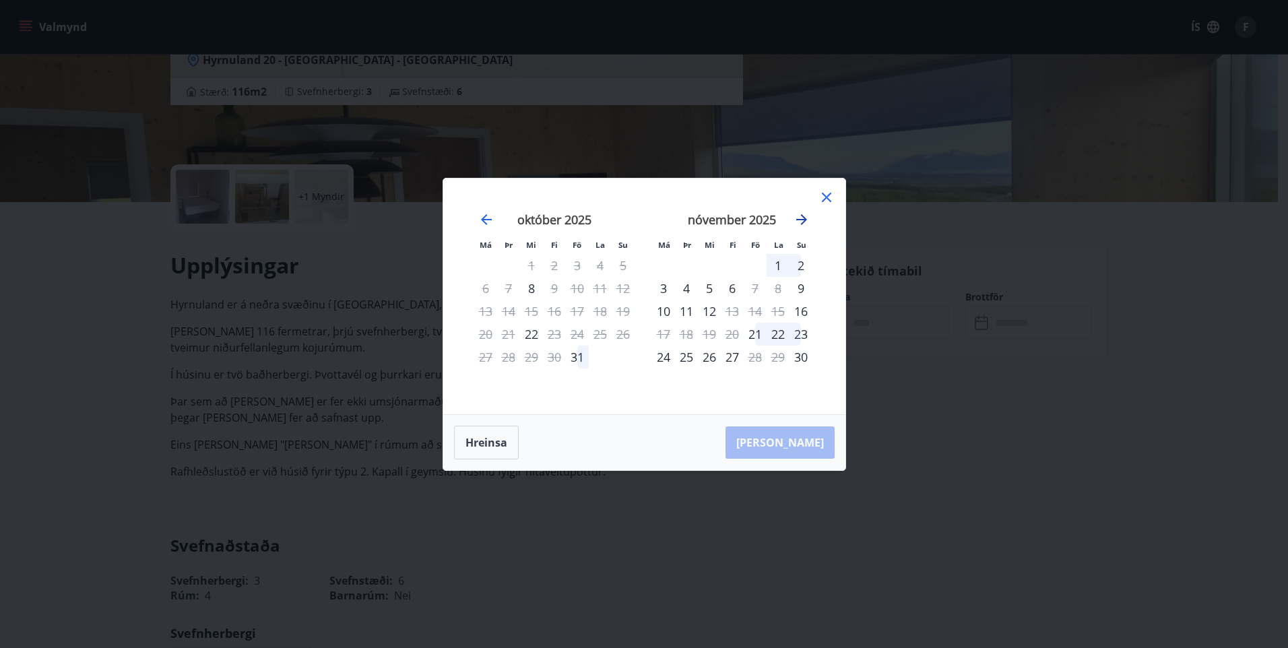
click at [807, 217] on icon "Move forward to switch to the next month." at bounding box center [801, 219] width 16 height 16
click at [822, 193] on icon at bounding box center [826, 197] width 9 height 9
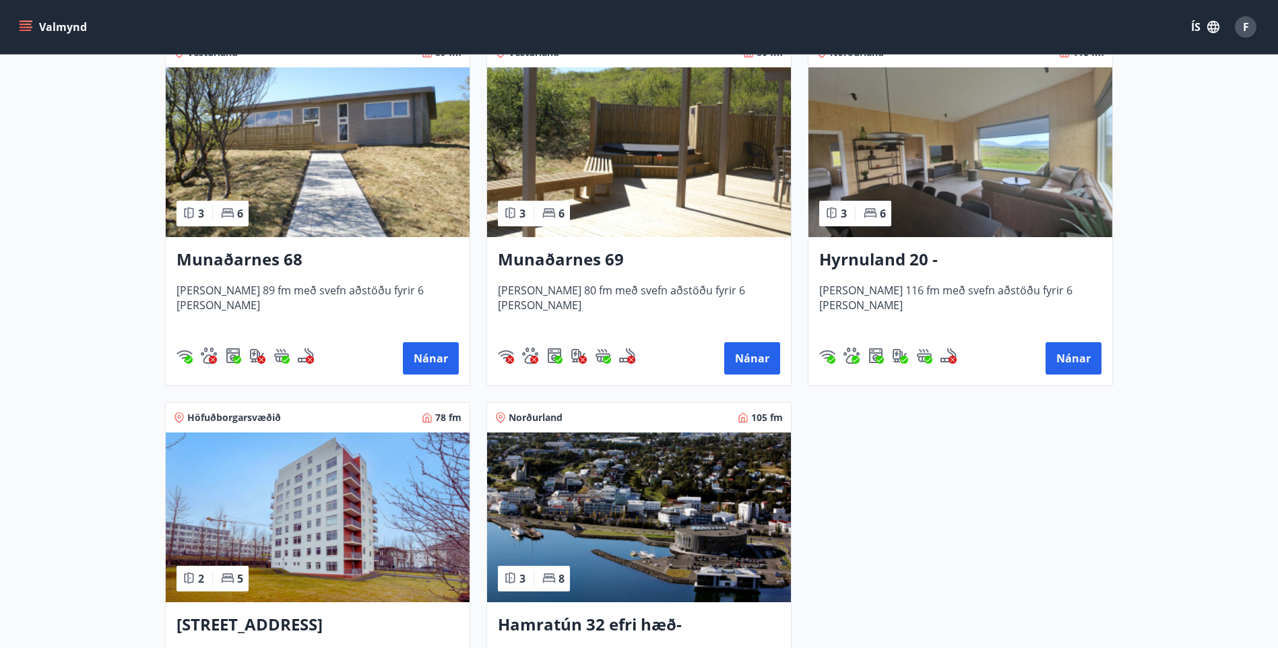
scroll to position [606, 0]
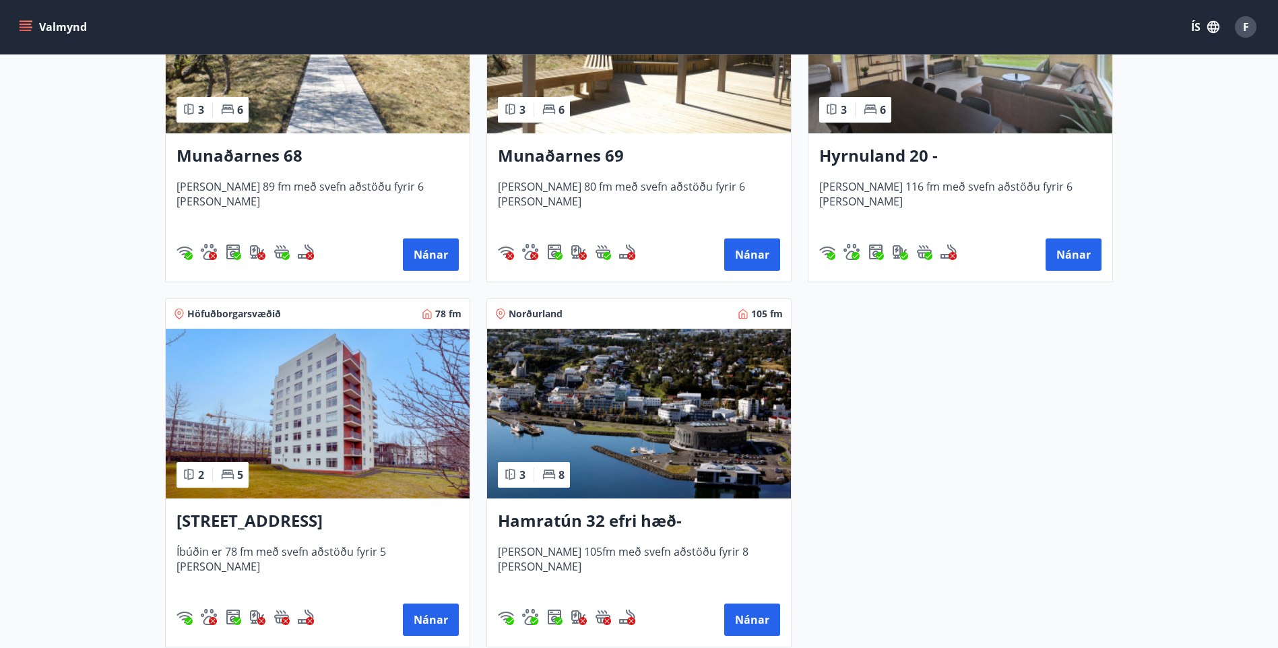
click at [281, 395] on img at bounding box center [318, 414] width 304 height 170
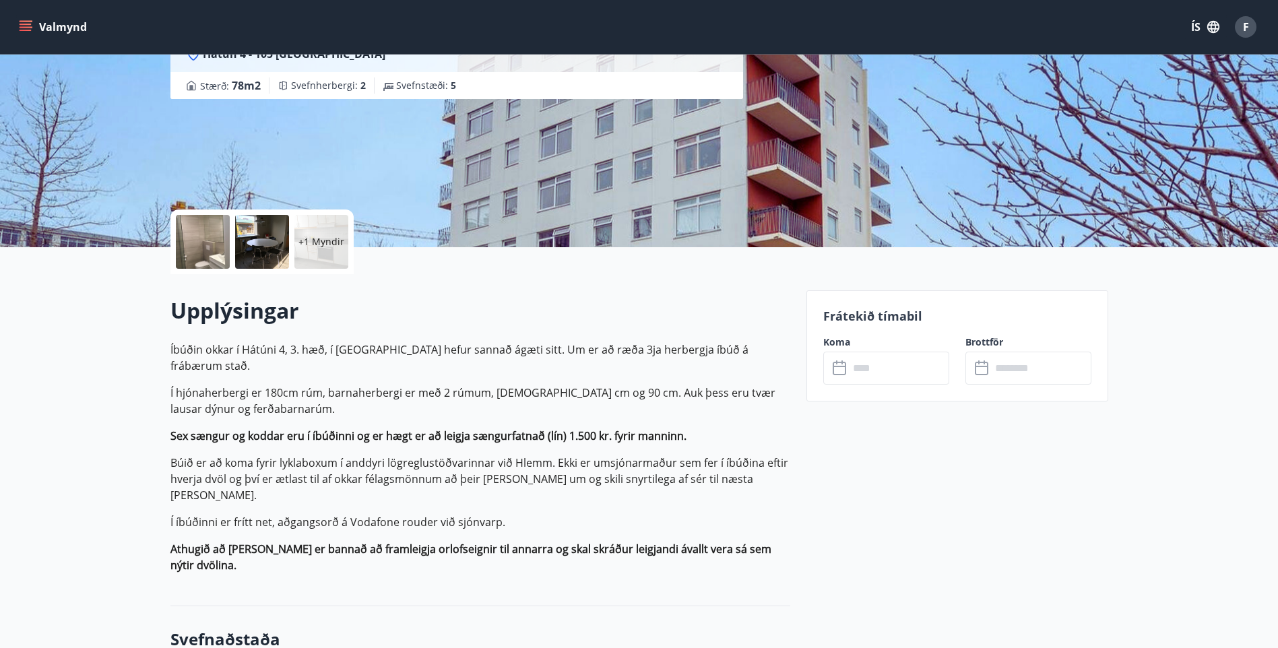
scroll to position [135, 0]
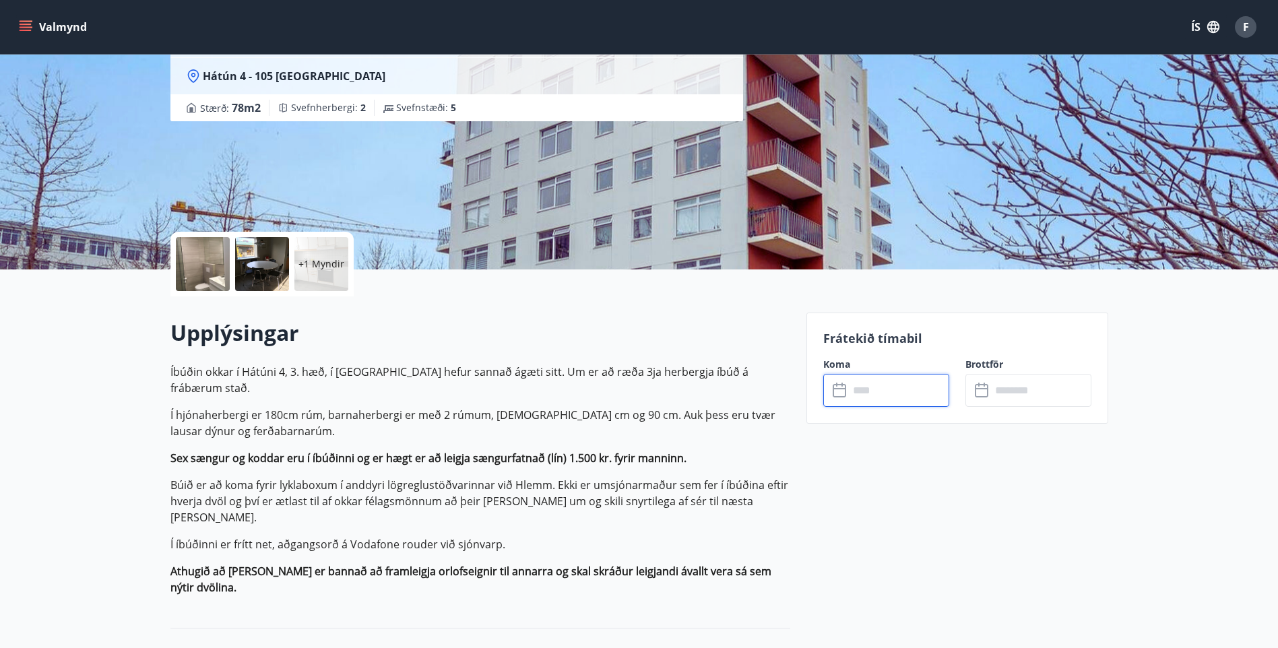
click at [870, 399] on input "text" at bounding box center [899, 390] width 100 height 33
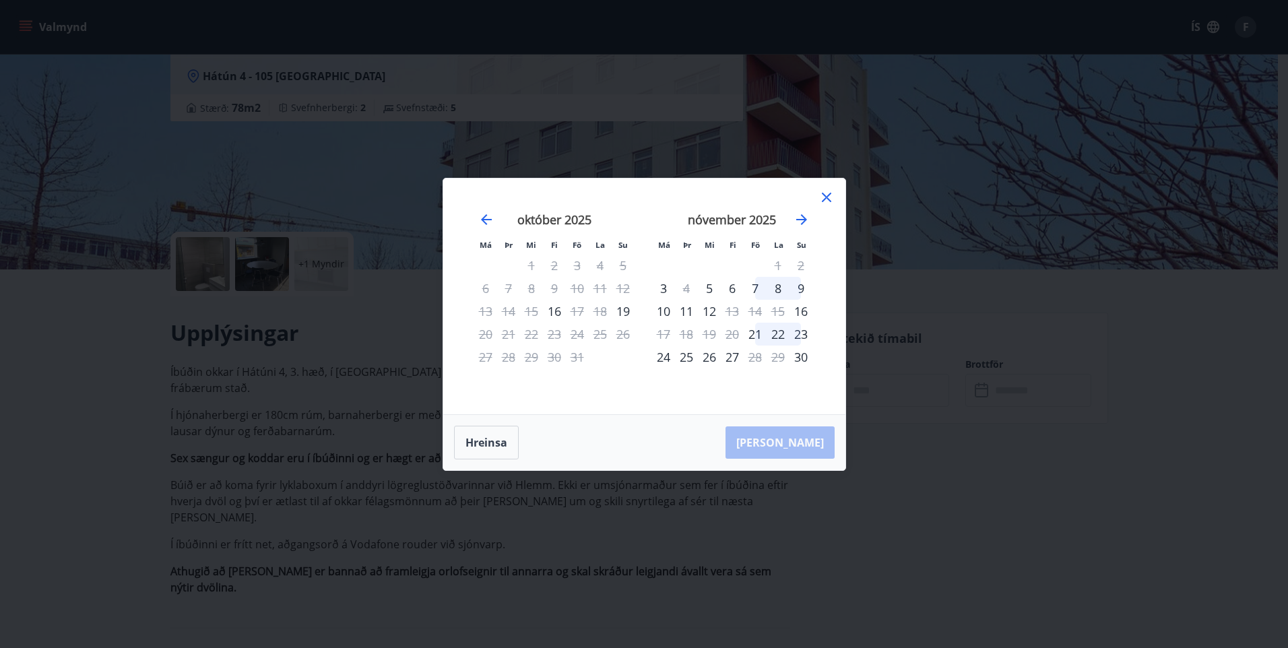
click at [830, 187] on div "Má Þr Mi Fi Fö La Su Má Þr Mi Fi Fö La Su [DATE] 1 2 3 4 5 6 7 8 9 10 11 12 13 …" at bounding box center [644, 296] width 402 height 236
click at [327, 313] on div "Má Þr Mi Fi Fö La Su Má Þr Mi Fi Fö La Su [DATE] 1 2 3 4 5 6 7 8 9 10 11 12 13 …" at bounding box center [644, 324] width 1288 height 648
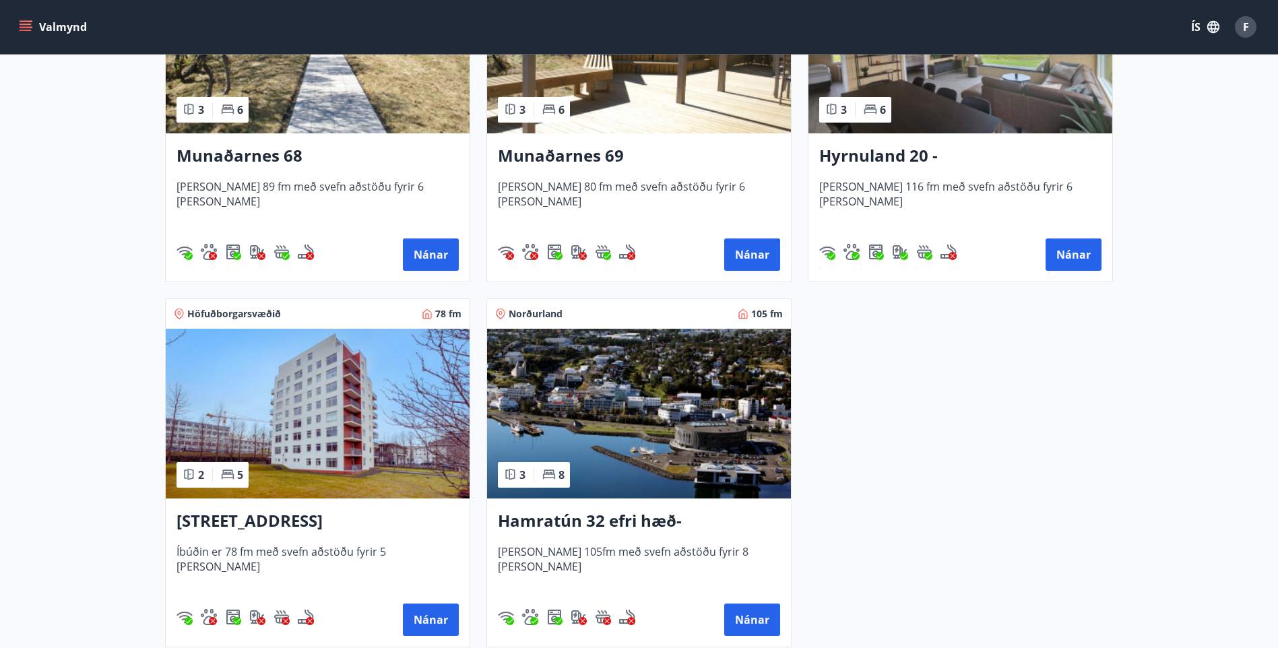
click at [614, 389] on img at bounding box center [639, 414] width 304 height 170
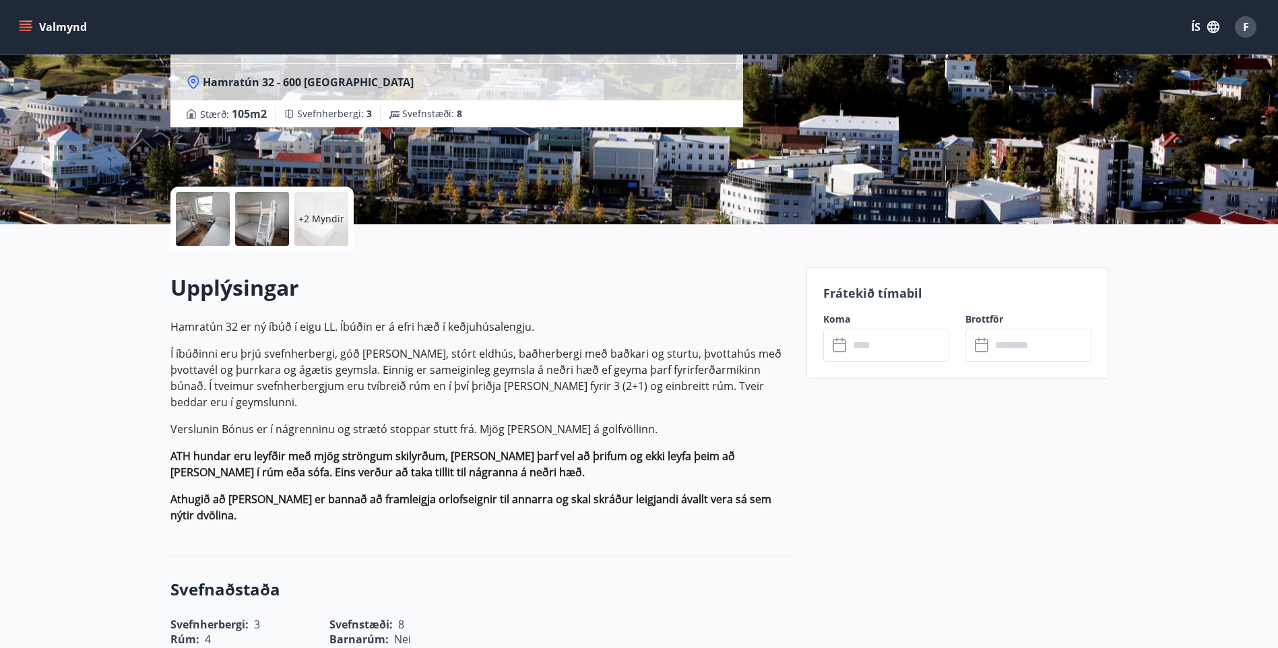
scroll to position [202, 0]
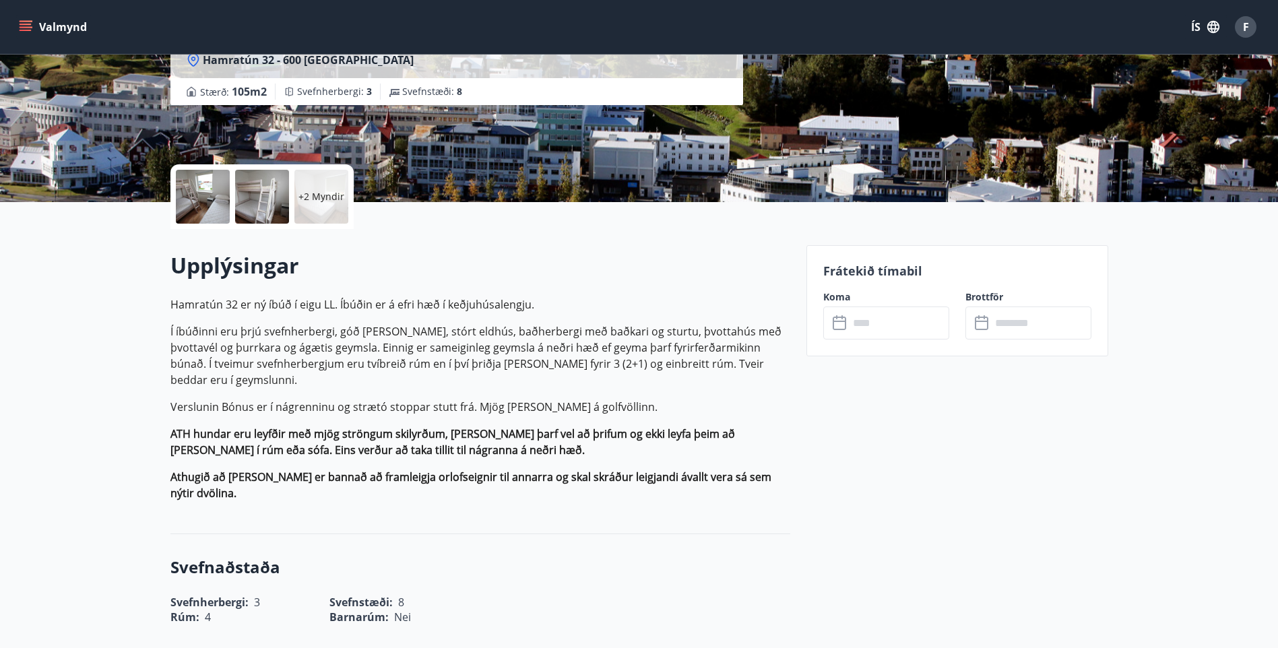
click at [880, 322] on input "text" at bounding box center [899, 322] width 100 height 33
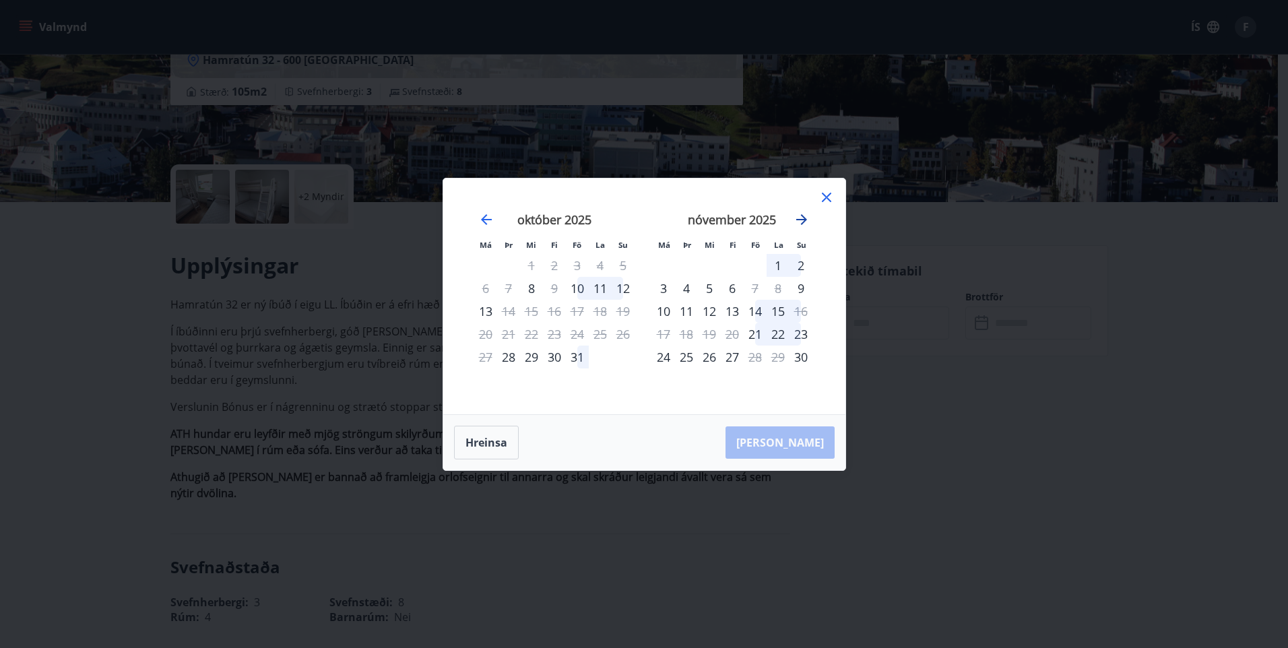
click at [802, 221] on icon "Move forward to switch to the next month." at bounding box center [801, 219] width 16 height 16
click at [827, 200] on icon at bounding box center [826, 197] width 16 height 16
